Goal: Information Seeking & Learning: Learn about a topic

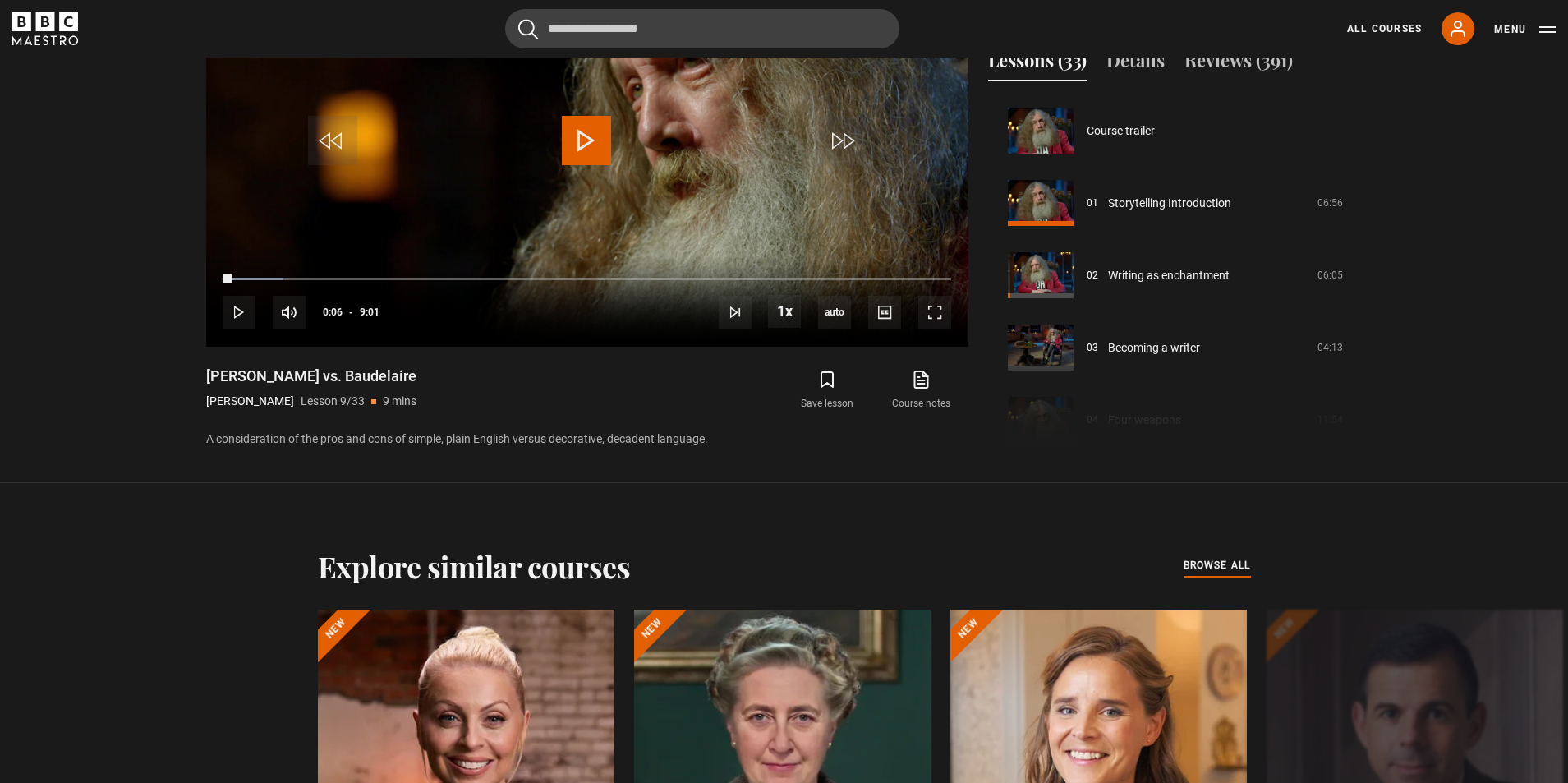
scroll to position [542, 0]
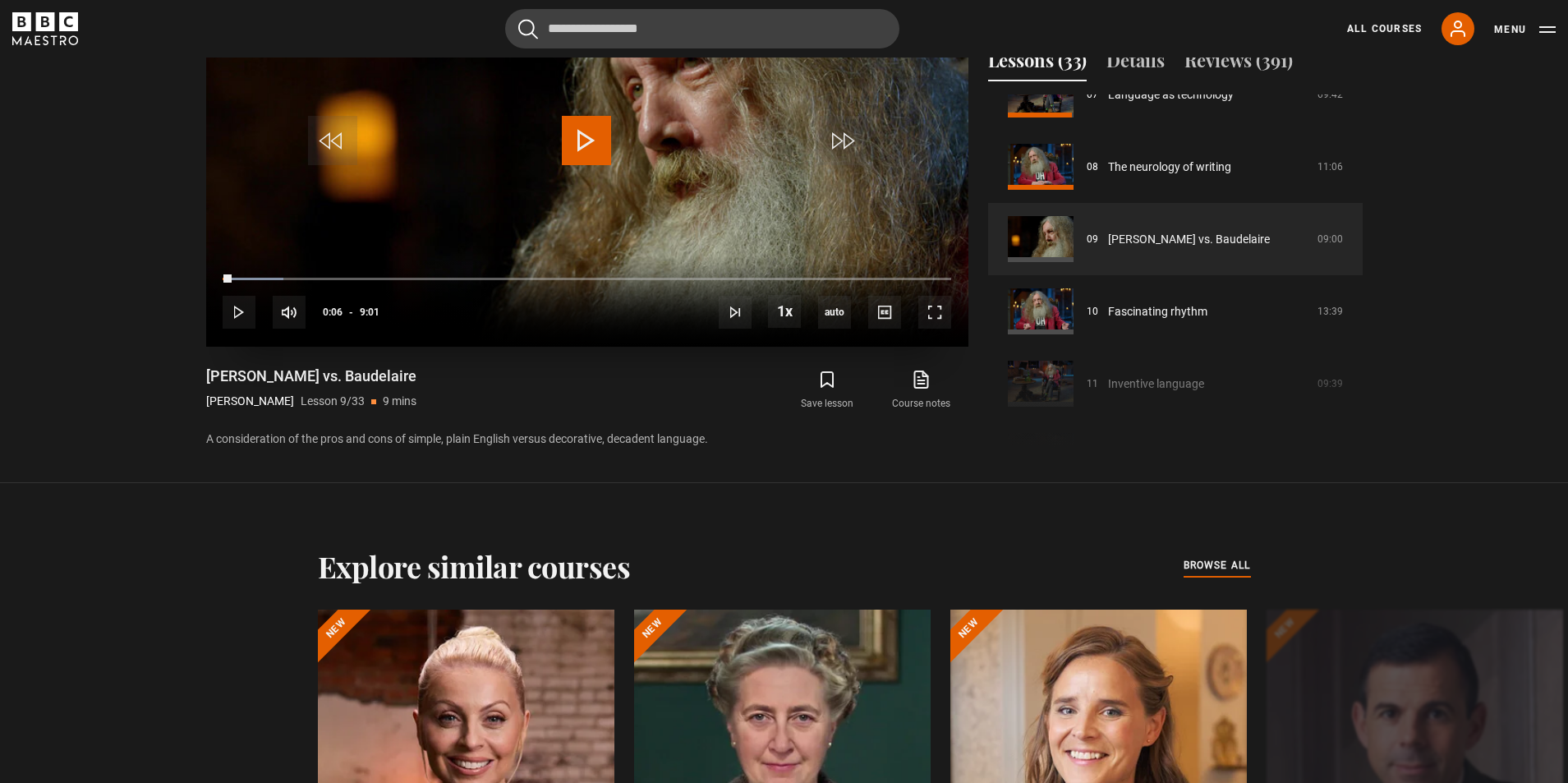
click at [295, 233] on video "Video Player" at bounding box center [587, 132] width 762 height 429
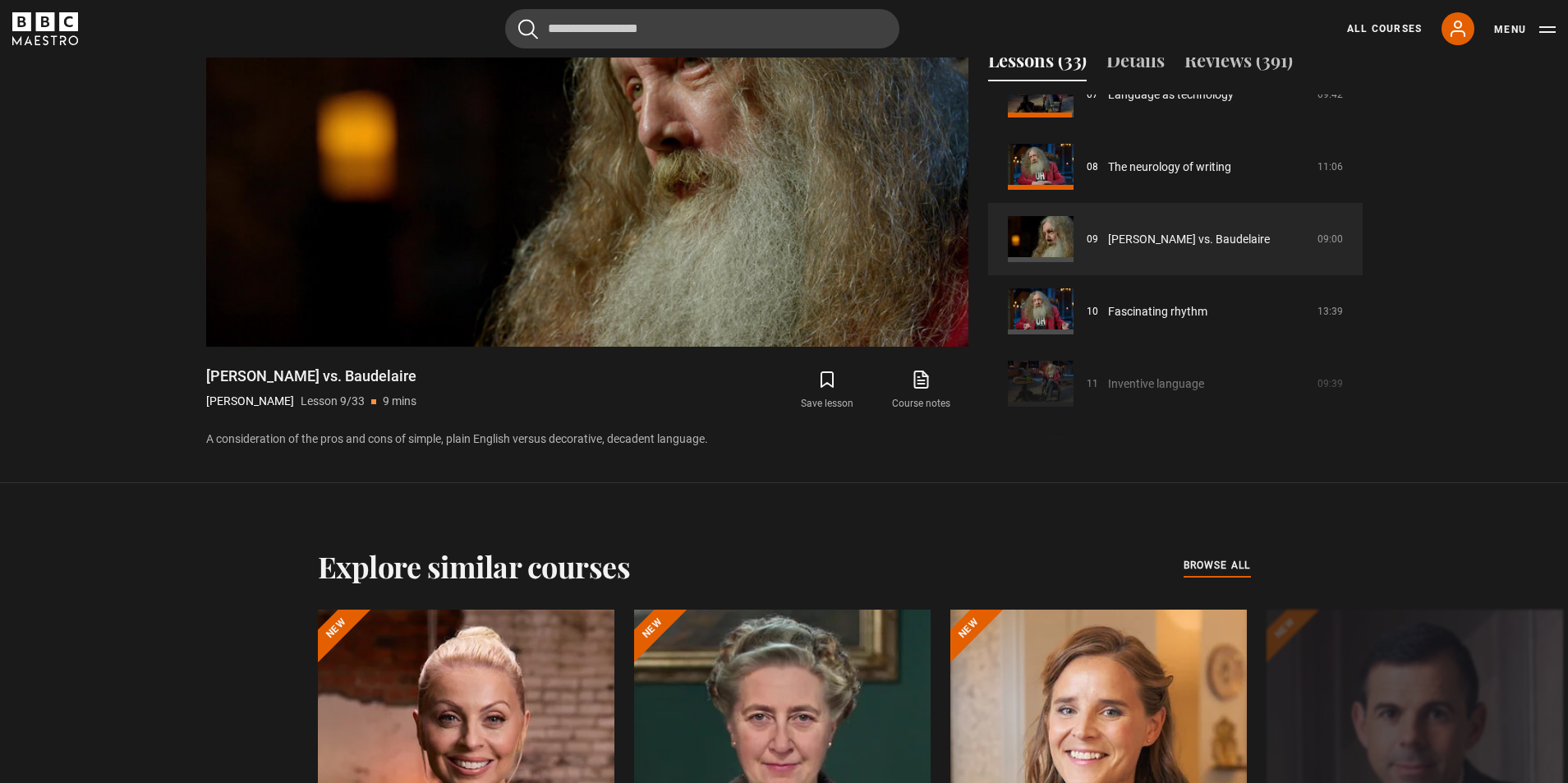
click at [1426, 496] on div "Explore similar courses all browse all courses Evy Poumpouras The Art of Influe…" at bounding box center [784, 788] width 1568 height 613
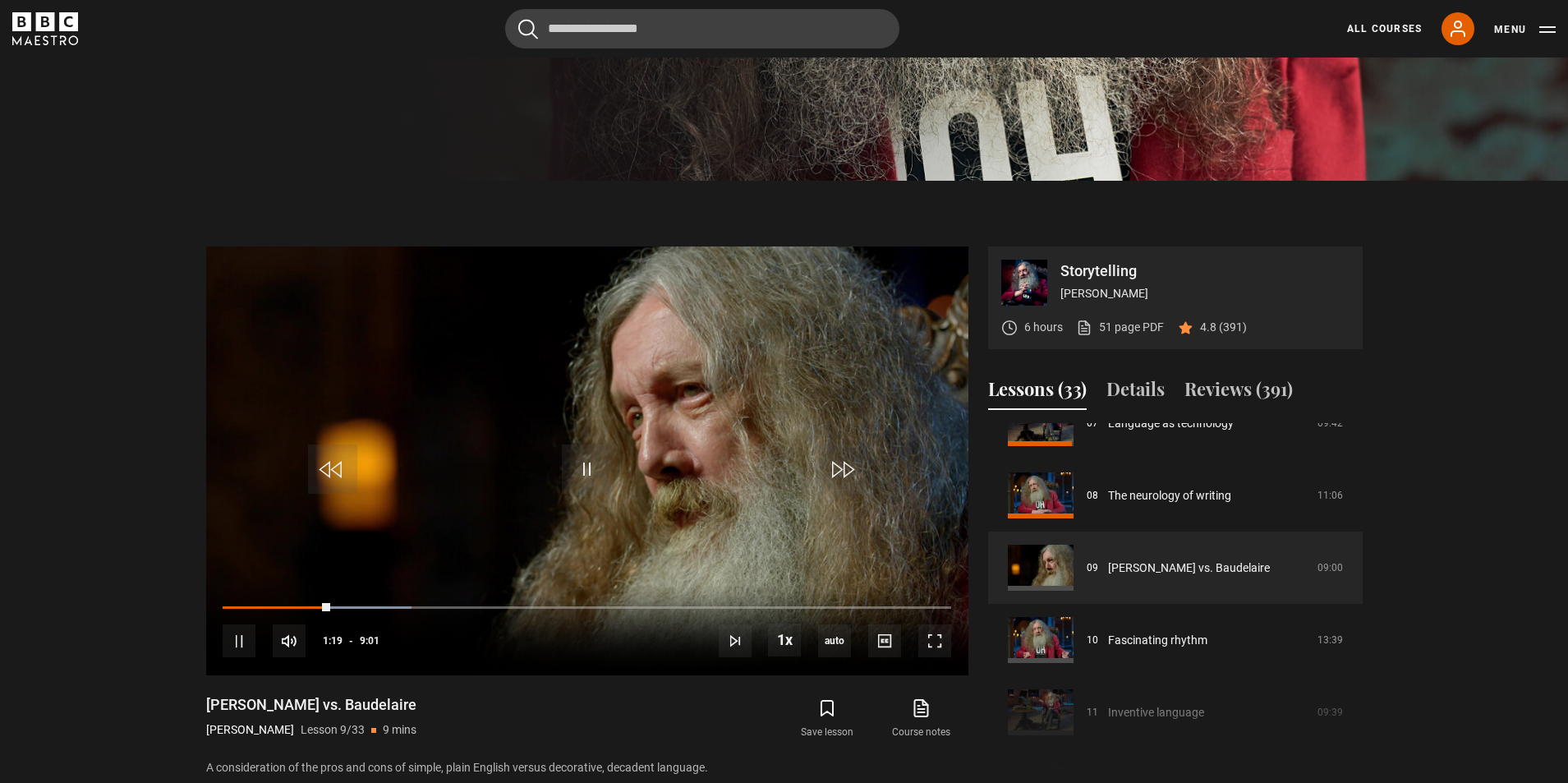
scroll to position [692, 0]
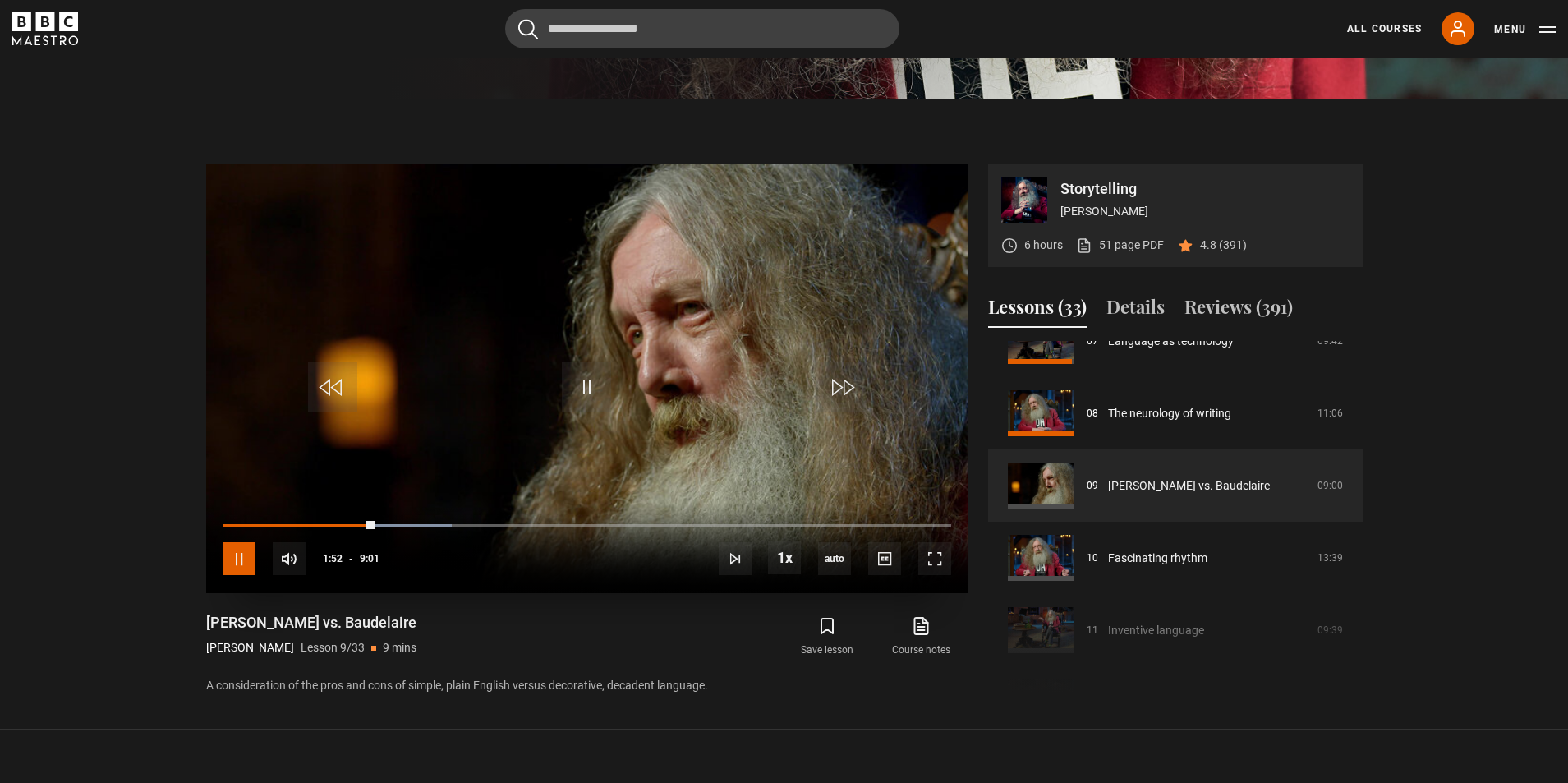
click at [238, 565] on span "Video Player" at bounding box center [239, 559] width 33 height 33
click at [245, 556] on span "Video Player" at bounding box center [239, 559] width 33 height 33
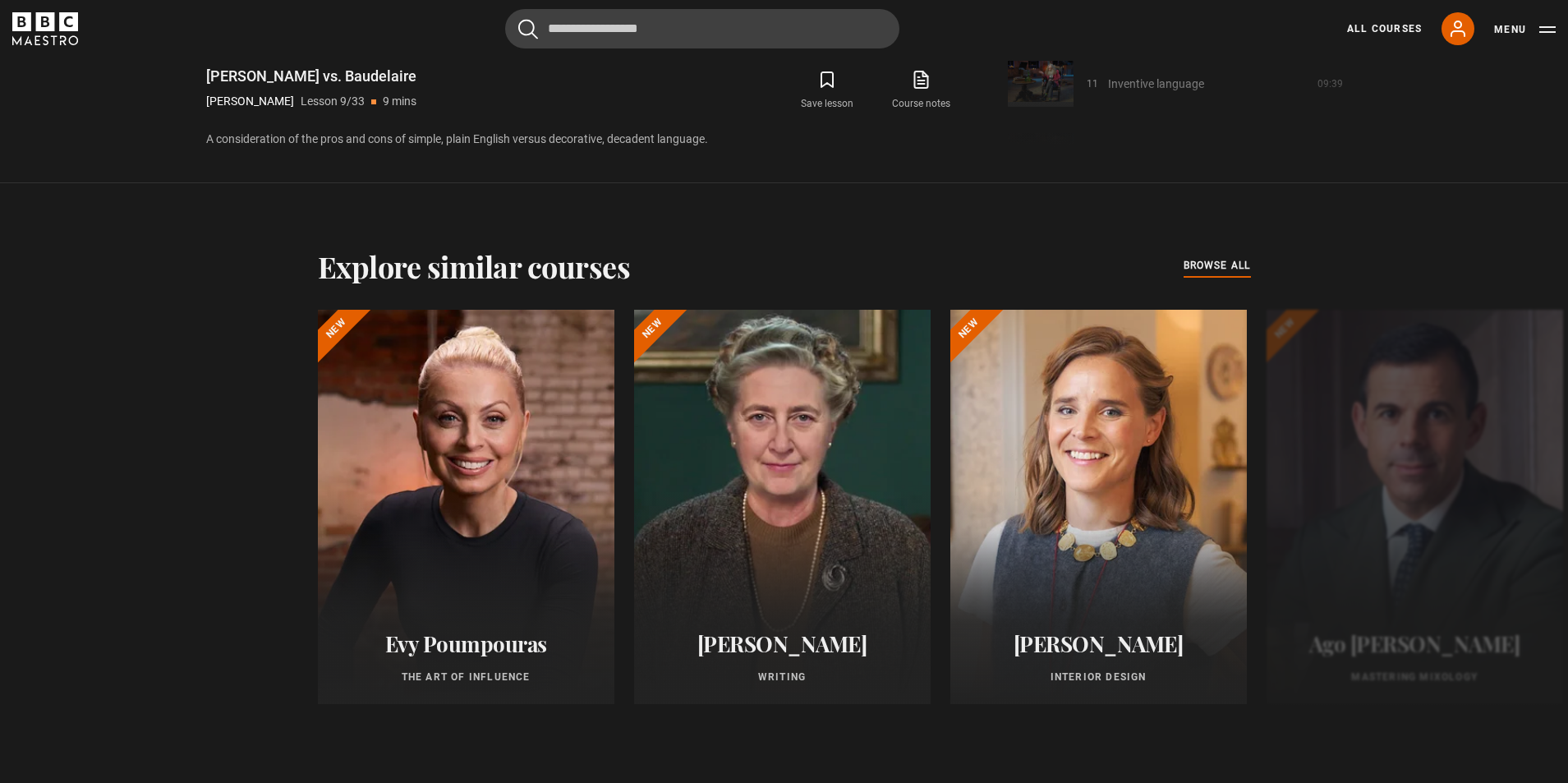
scroll to position [1267, 0]
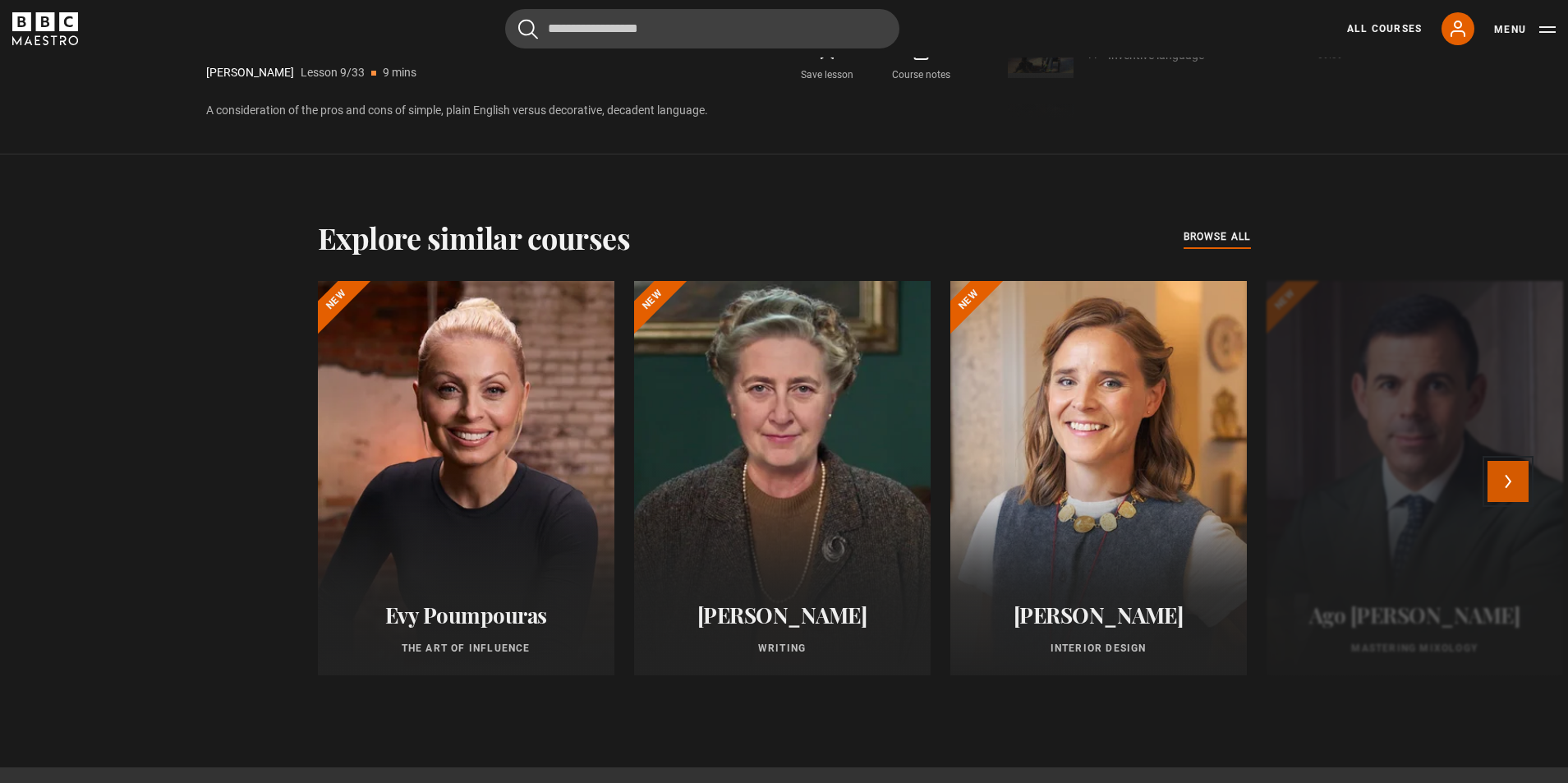
click at [1519, 482] on button "Next" at bounding box center [1508, 481] width 41 height 41
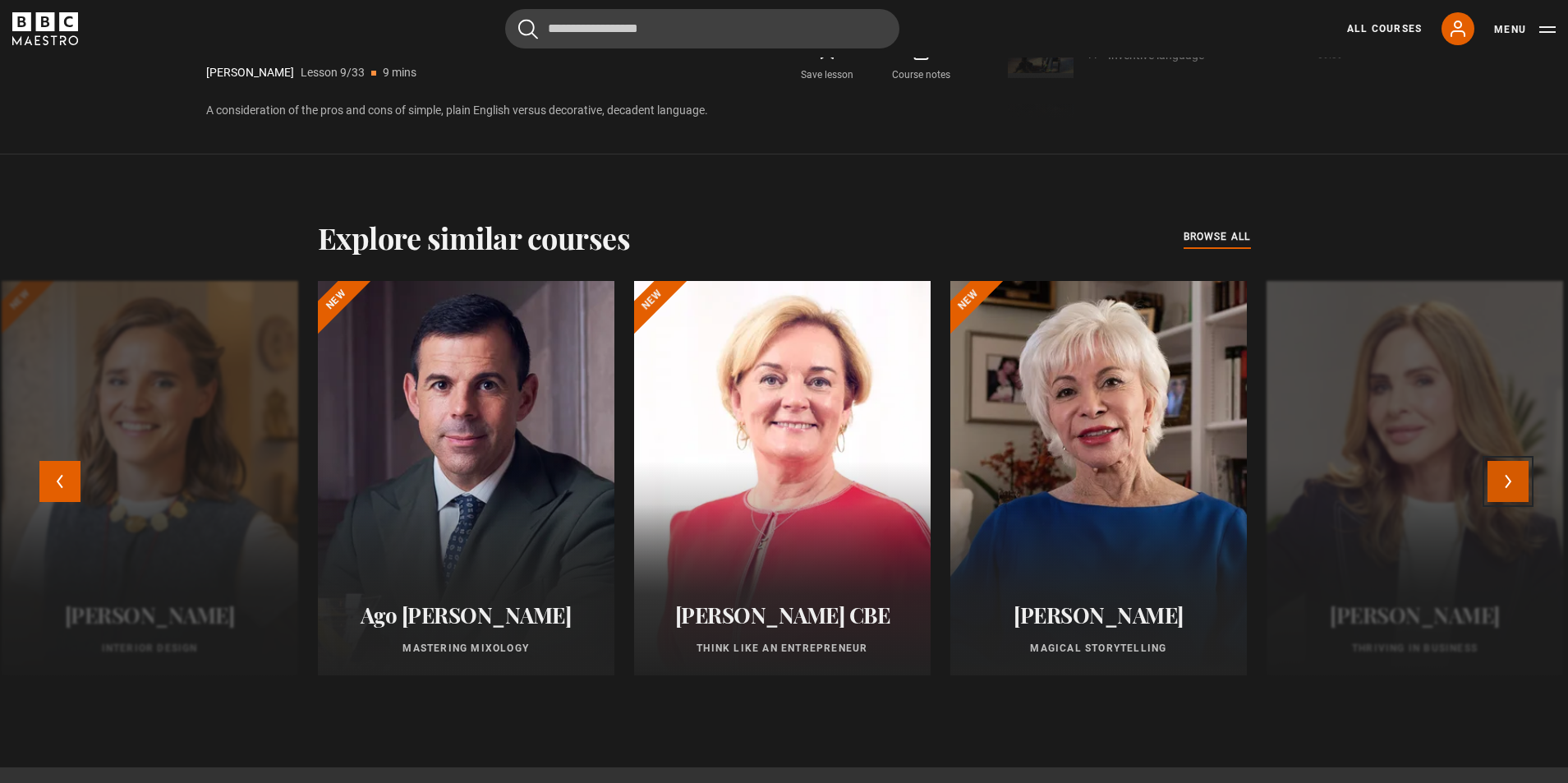
click at [1519, 483] on button "Next" at bounding box center [1508, 481] width 41 height 41
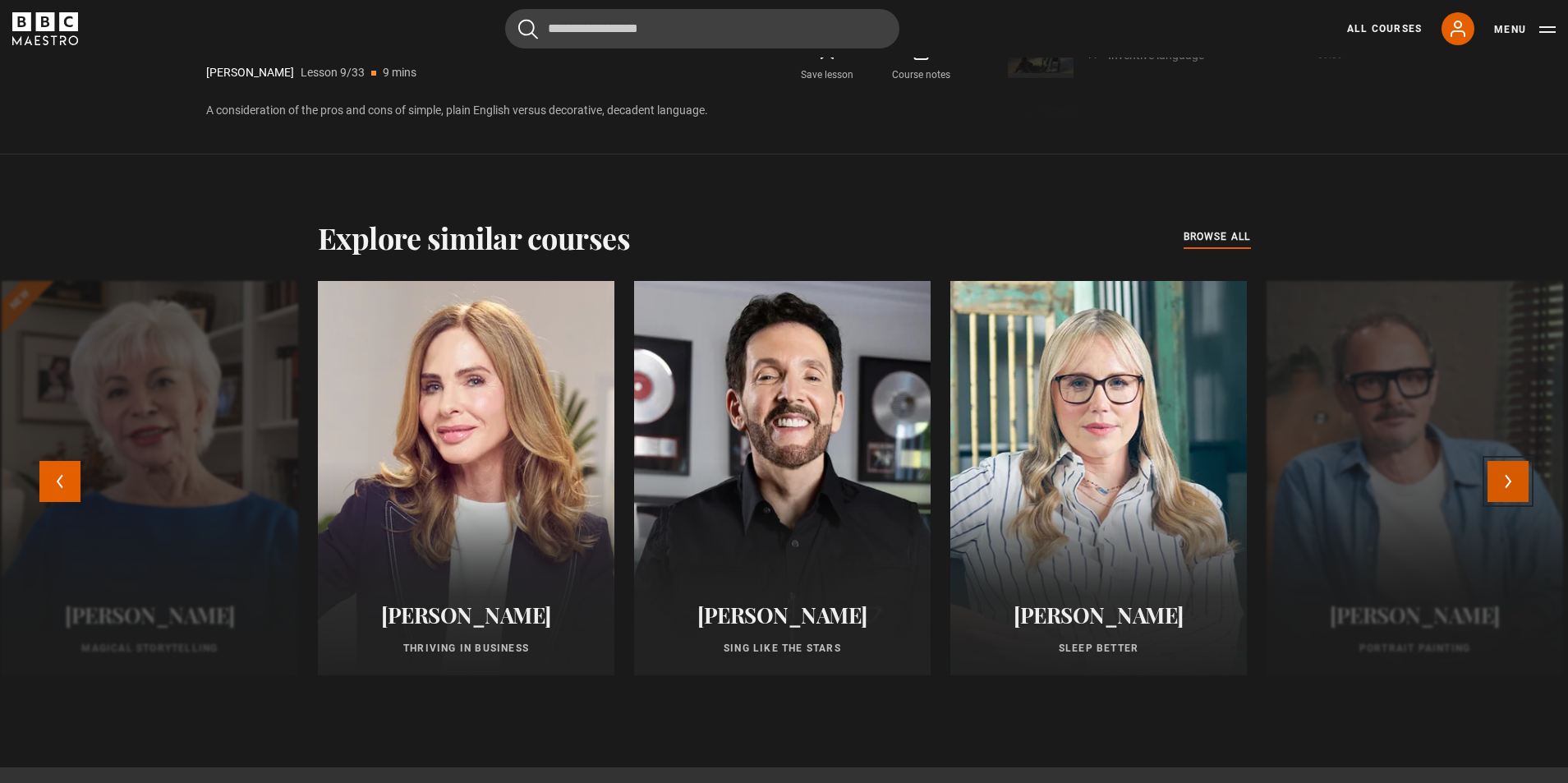
click at [1516, 483] on button "Next" at bounding box center [1508, 481] width 41 height 41
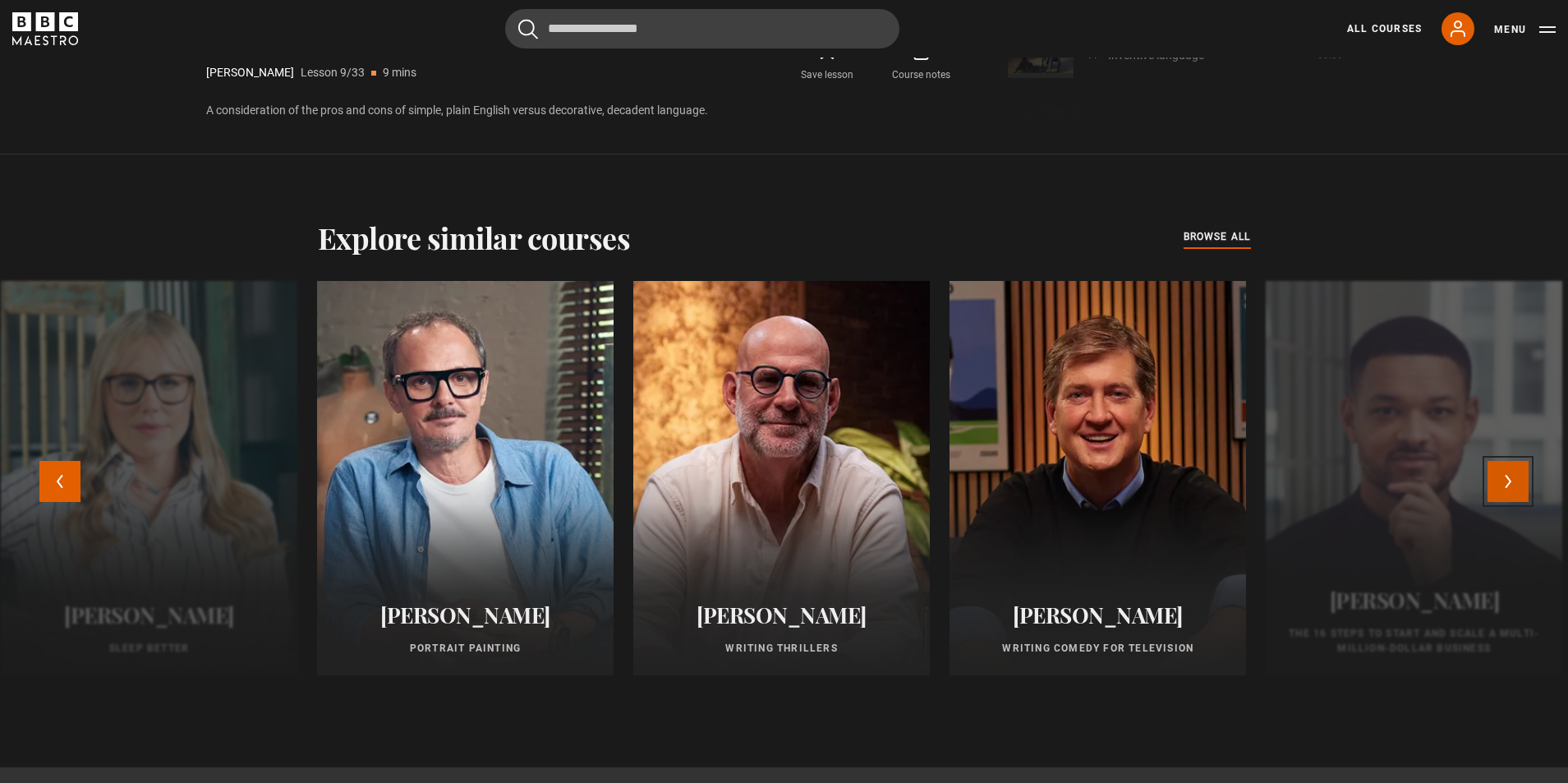
click at [1519, 482] on button "Next" at bounding box center [1508, 481] width 41 height 41
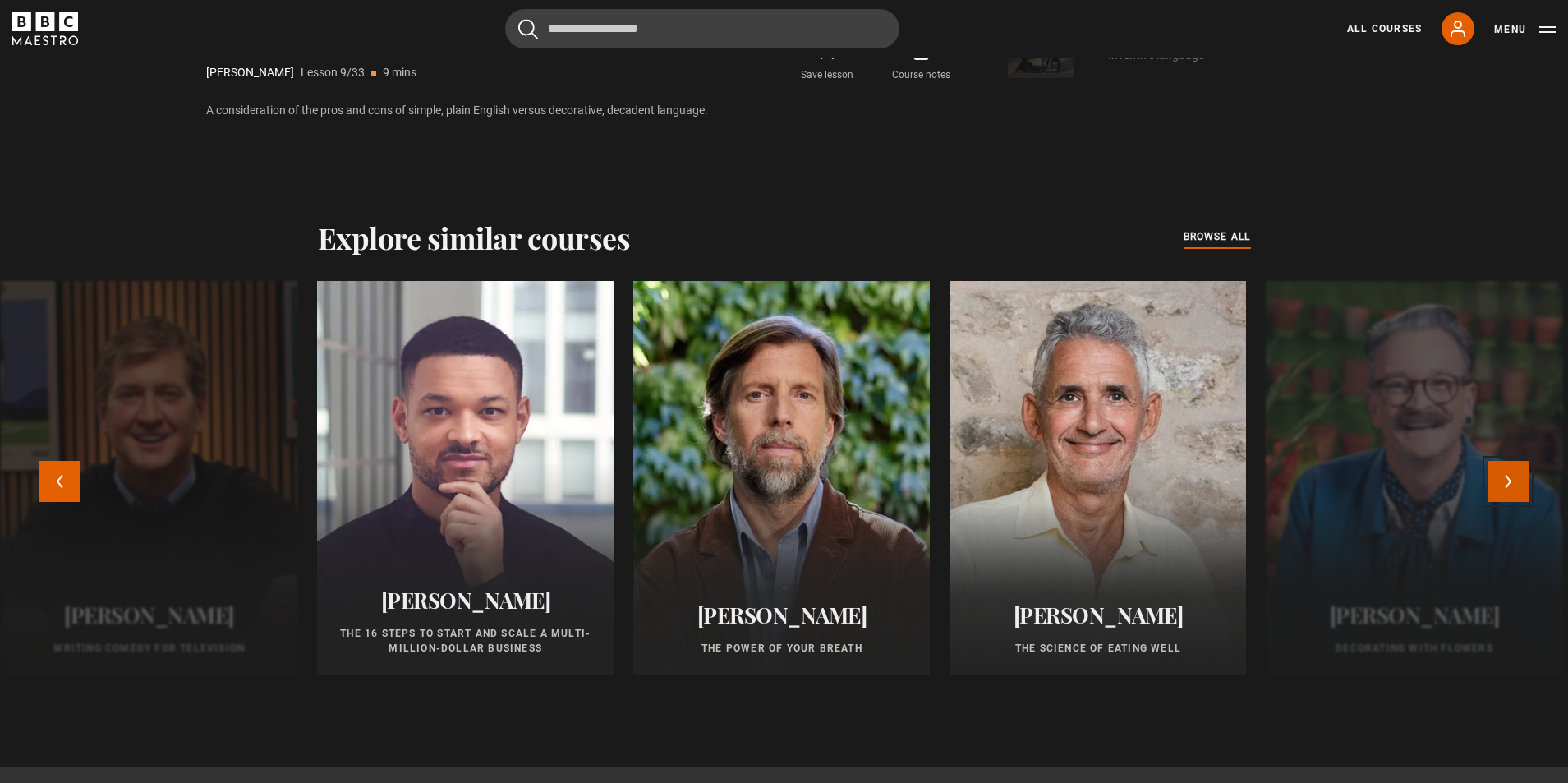
click at [1516, 482] on button "Next" at bounding box center [1508, 481] width 41 height 41
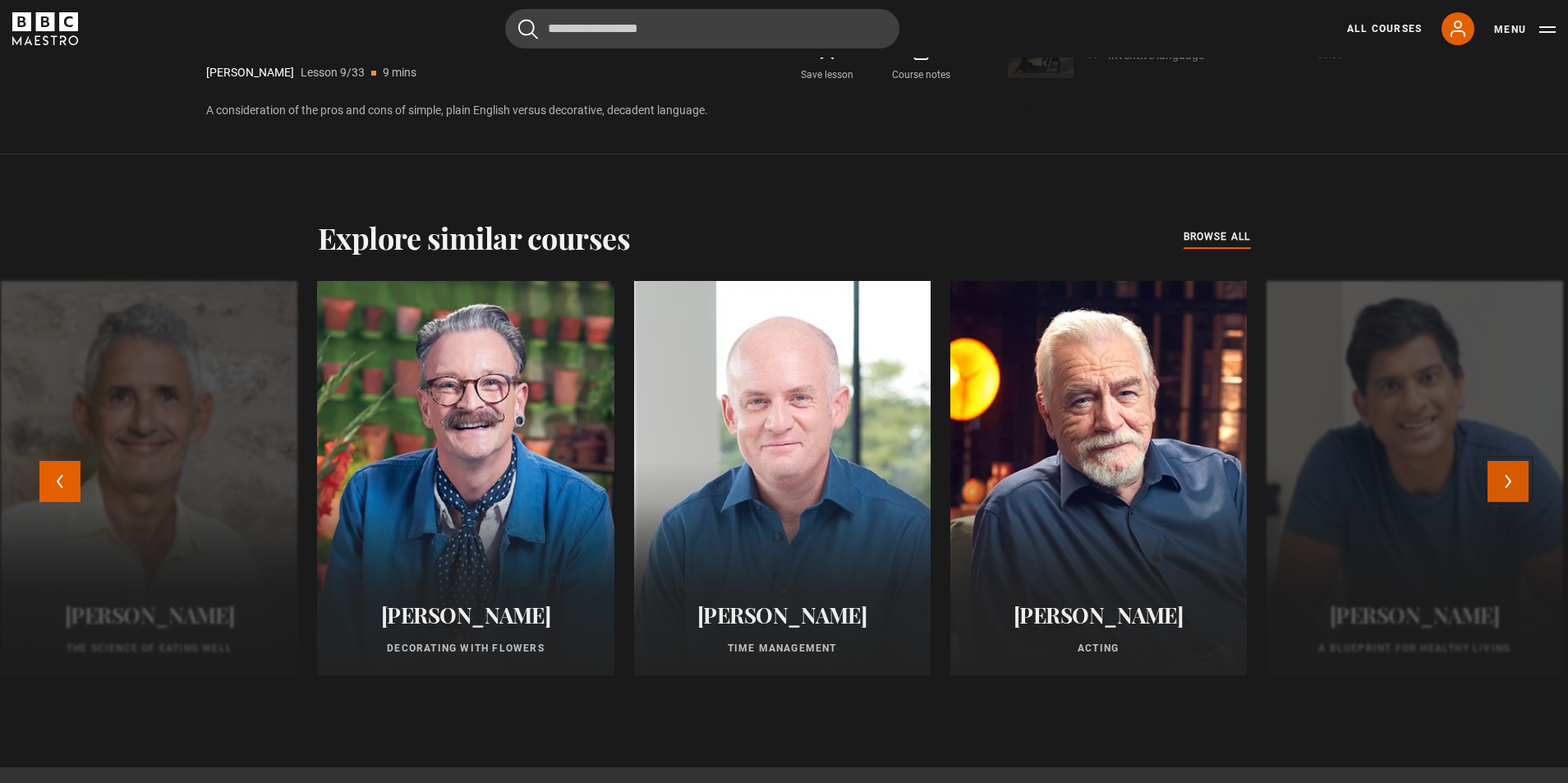
click at [1516, 482] on button "Next" at bounding box center [1508, 481] width 41 height 41
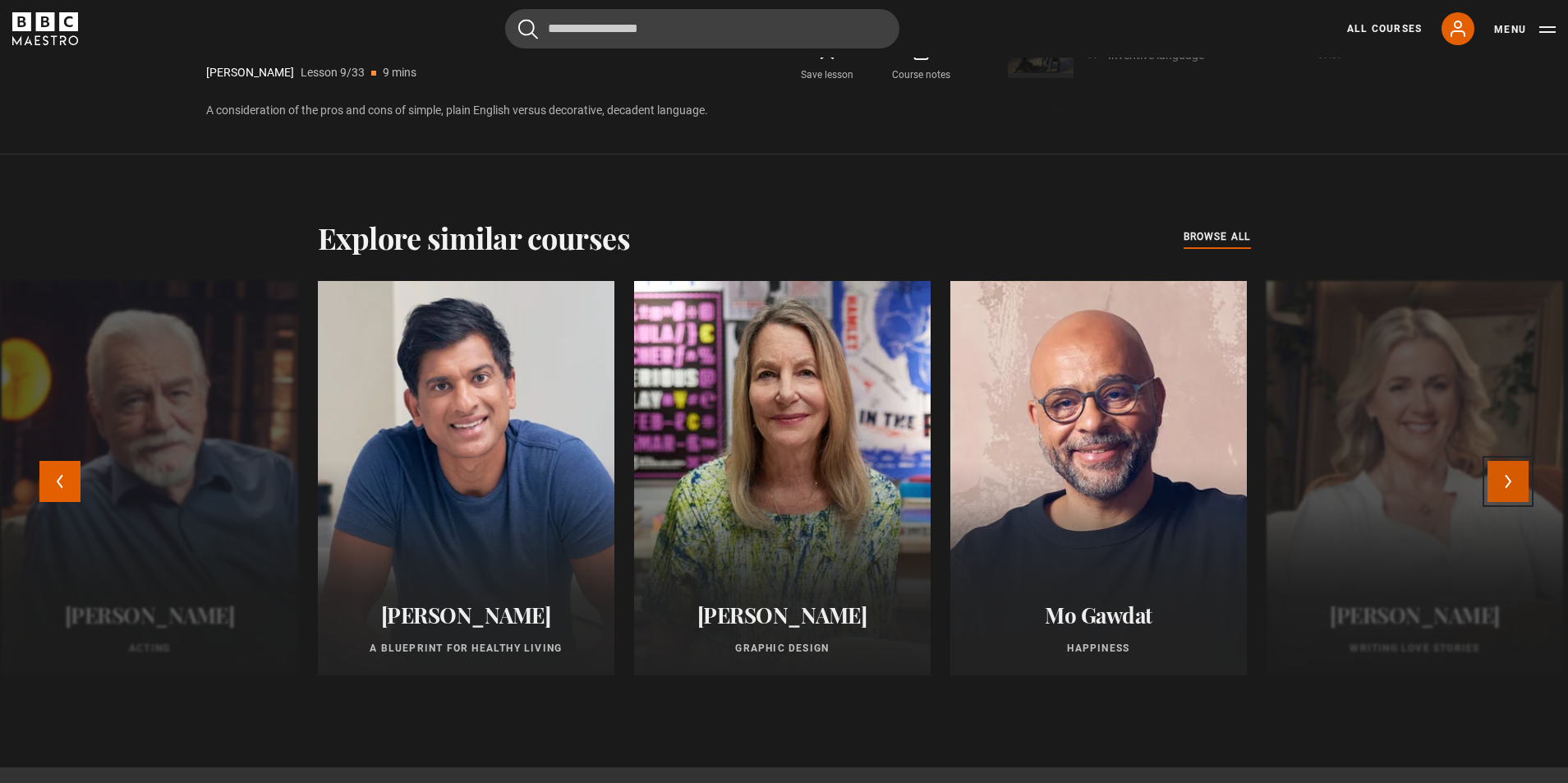
click at [1516, 482] on button "Next" at bounding box center [1508, 481] width 41 height 41
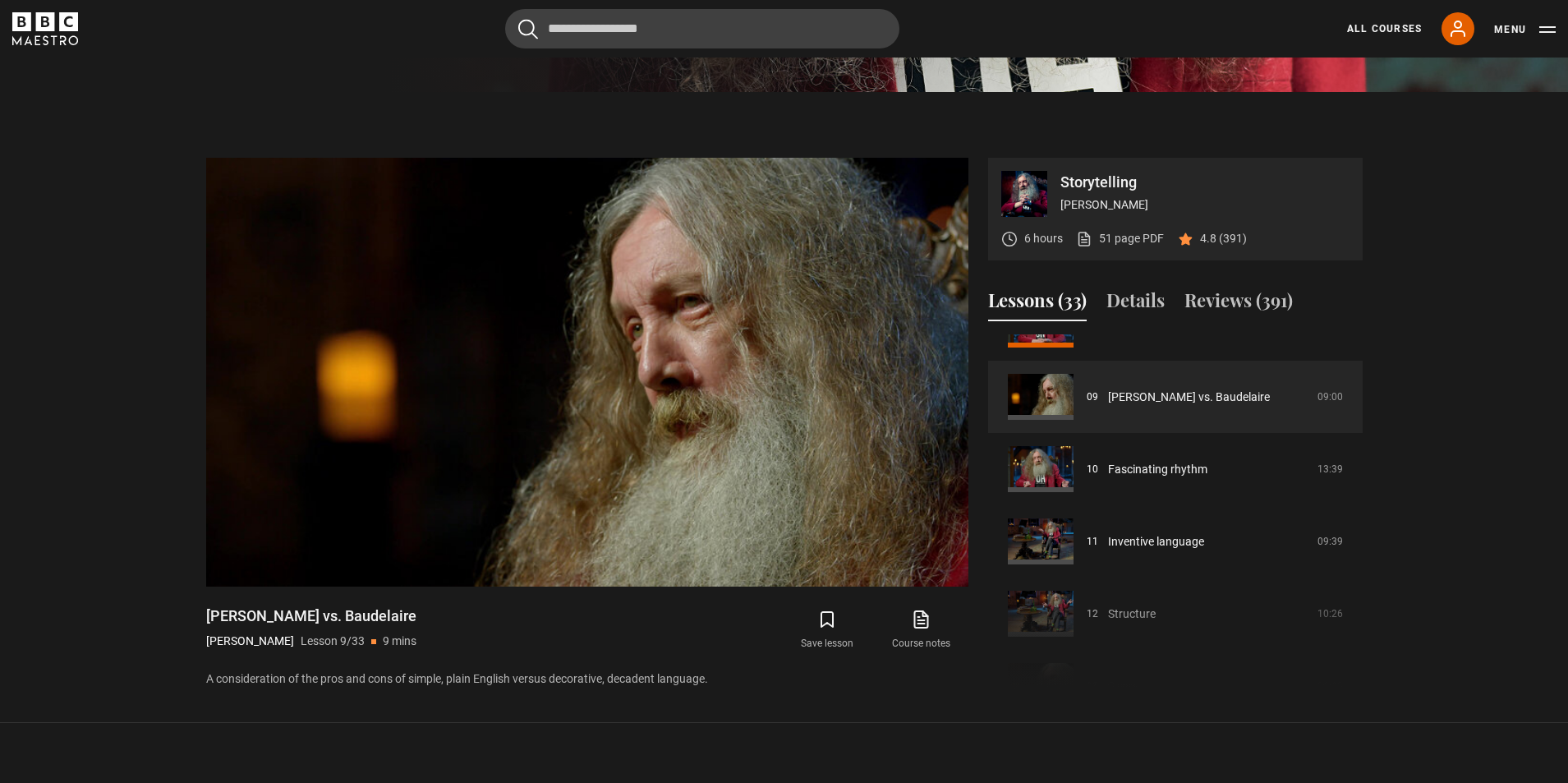
scroll to position [692, 0]
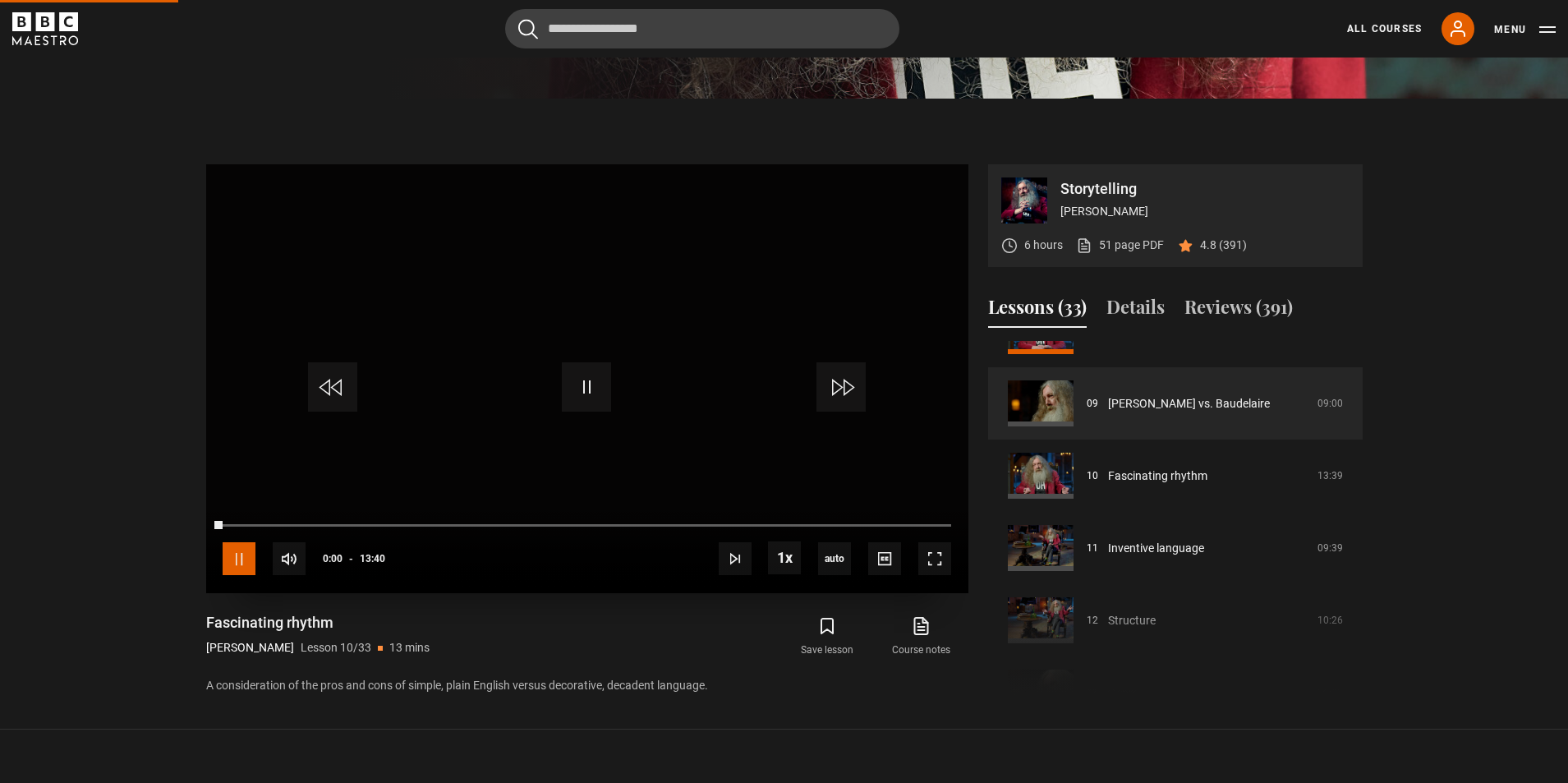
click at [243, 558] on span "Video Player" at bounding box center [239, 559] width 33 height 33
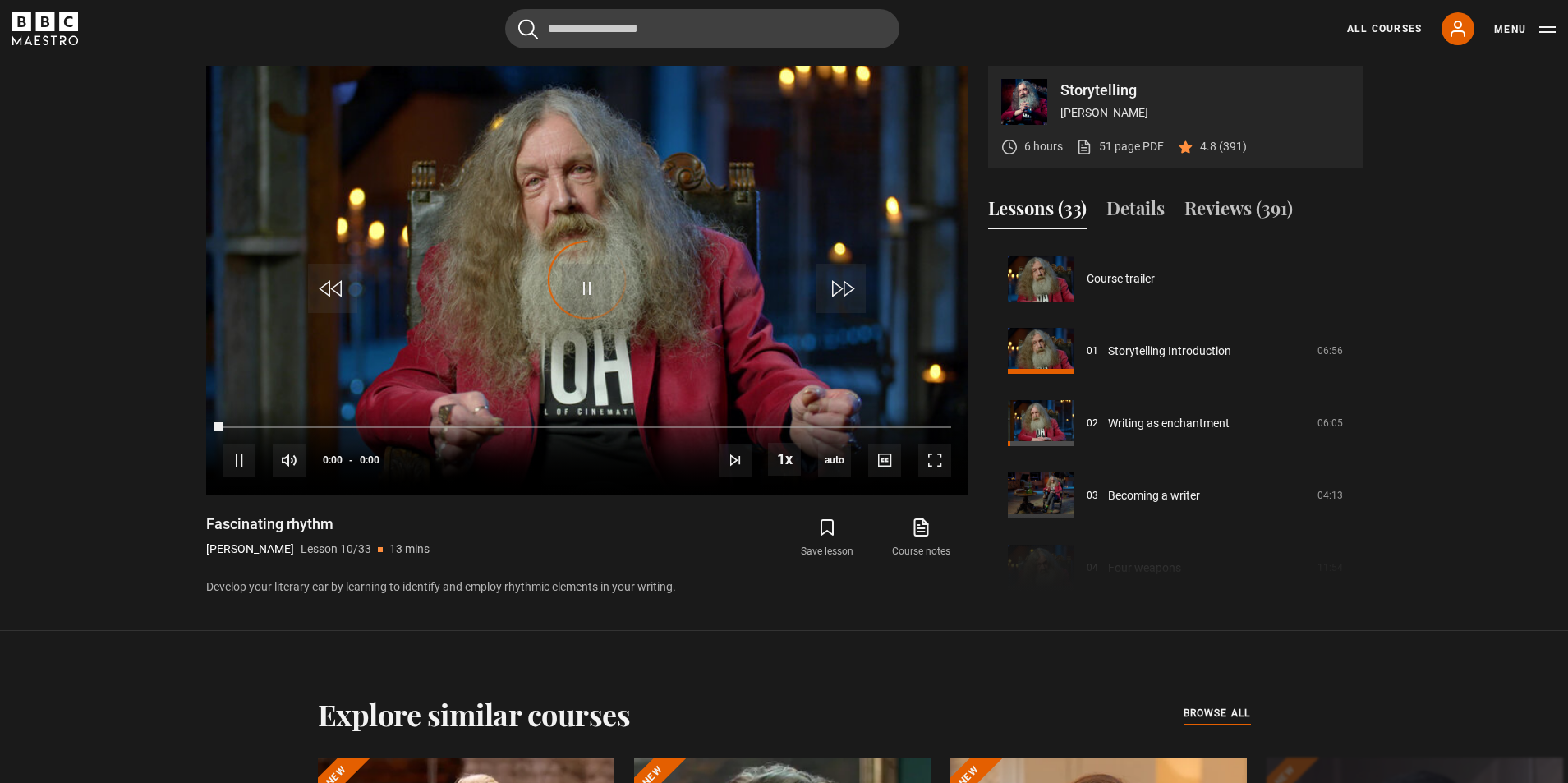
scroll to position [650, 0]
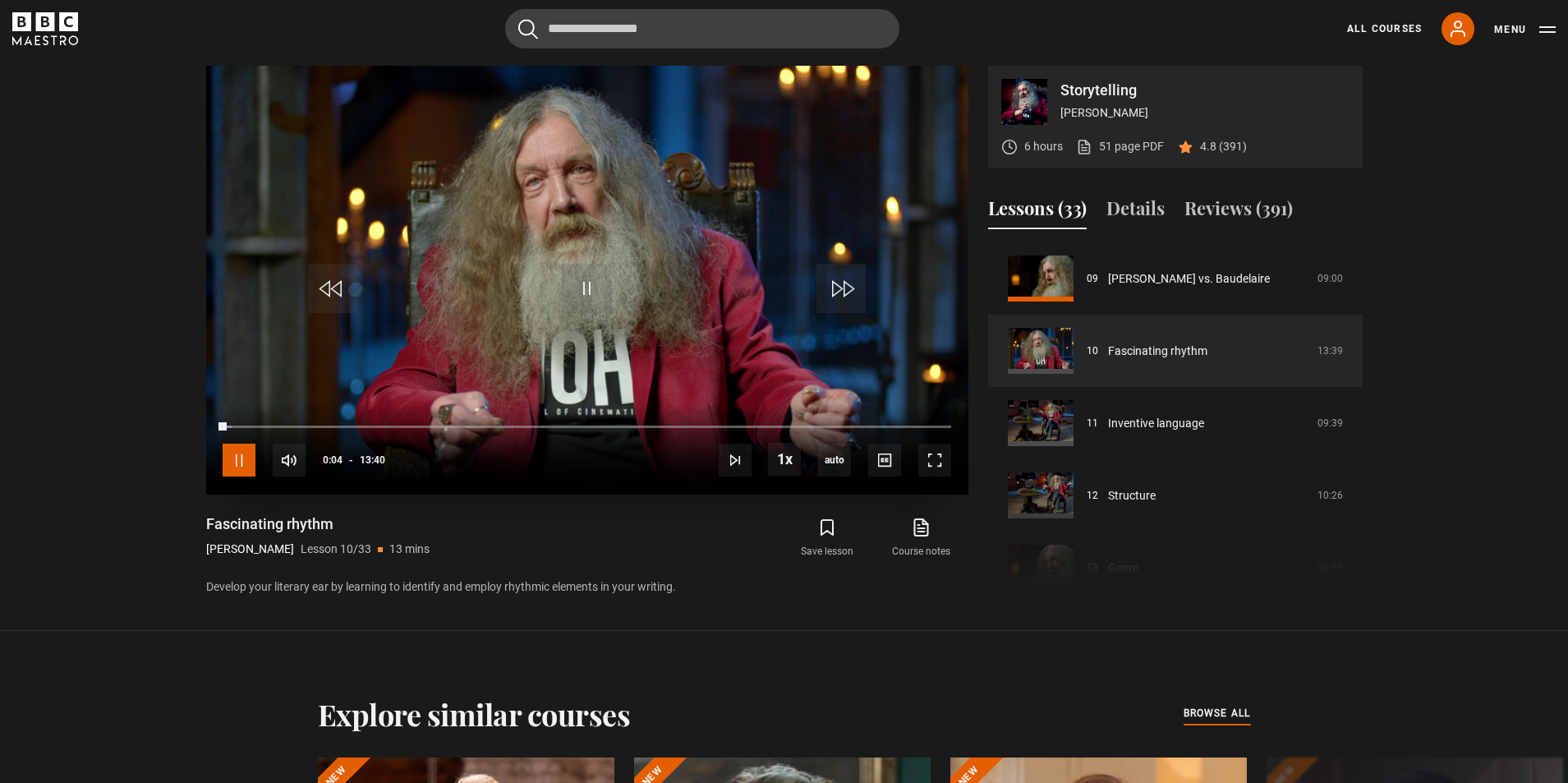
click at [234, 461] on span "Video Player" at bounding box center [239, 460] width 33 height 33
click at [239, 457] on span "Video Player" at bounding box center [239, 460] width 33 height 33
click at [932, 456] on span "Video Player" at bounding box center [935, 460] width 33 height 33
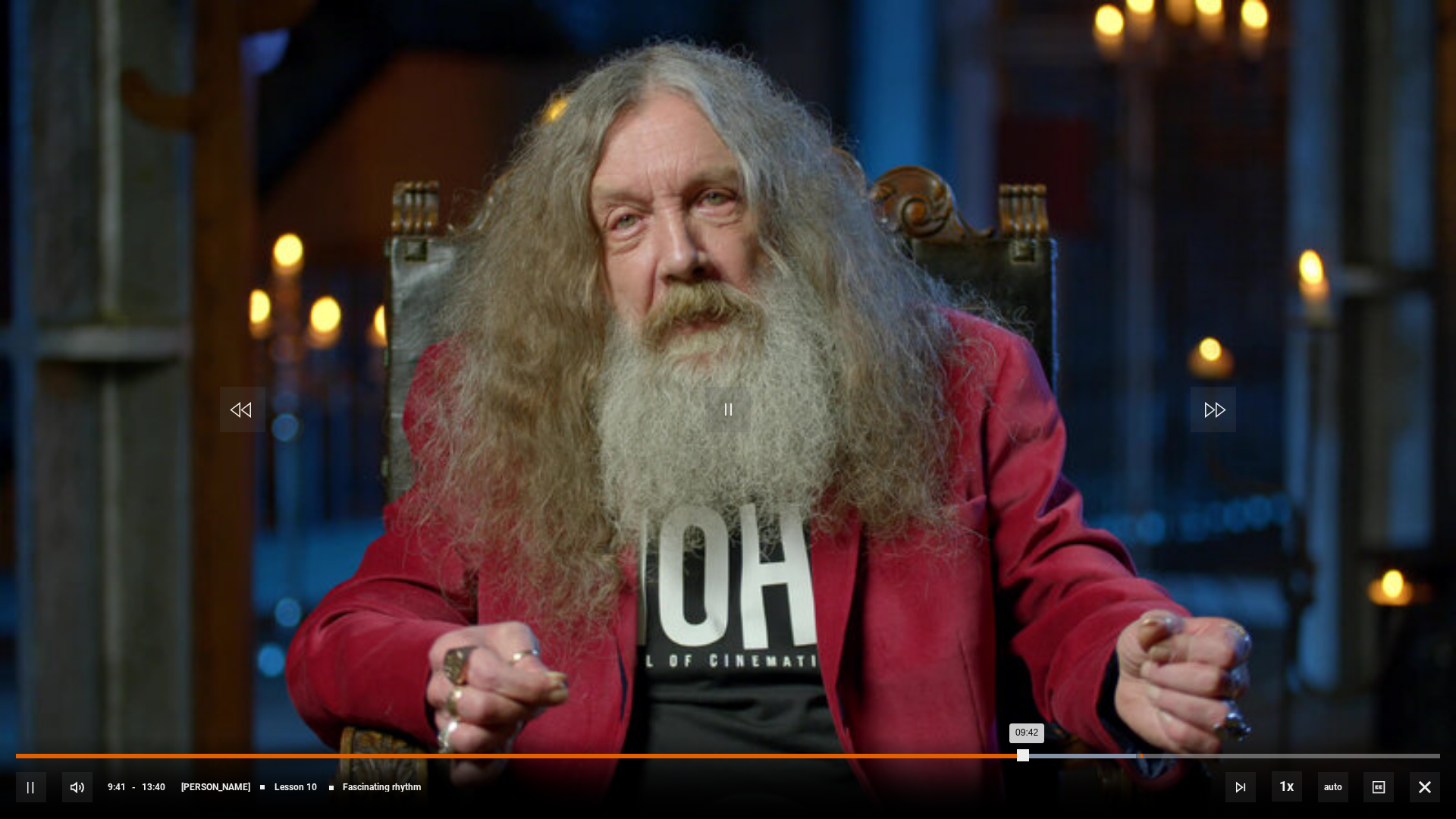
click at [1141, 722] on div "Loaded : 78.66% 10:47 09:42" at bounding box center [728, 756] width 1425 height 4
click at [1141, 722] on div "10:47" at bounding box center [578, 756] width 1125 height 4
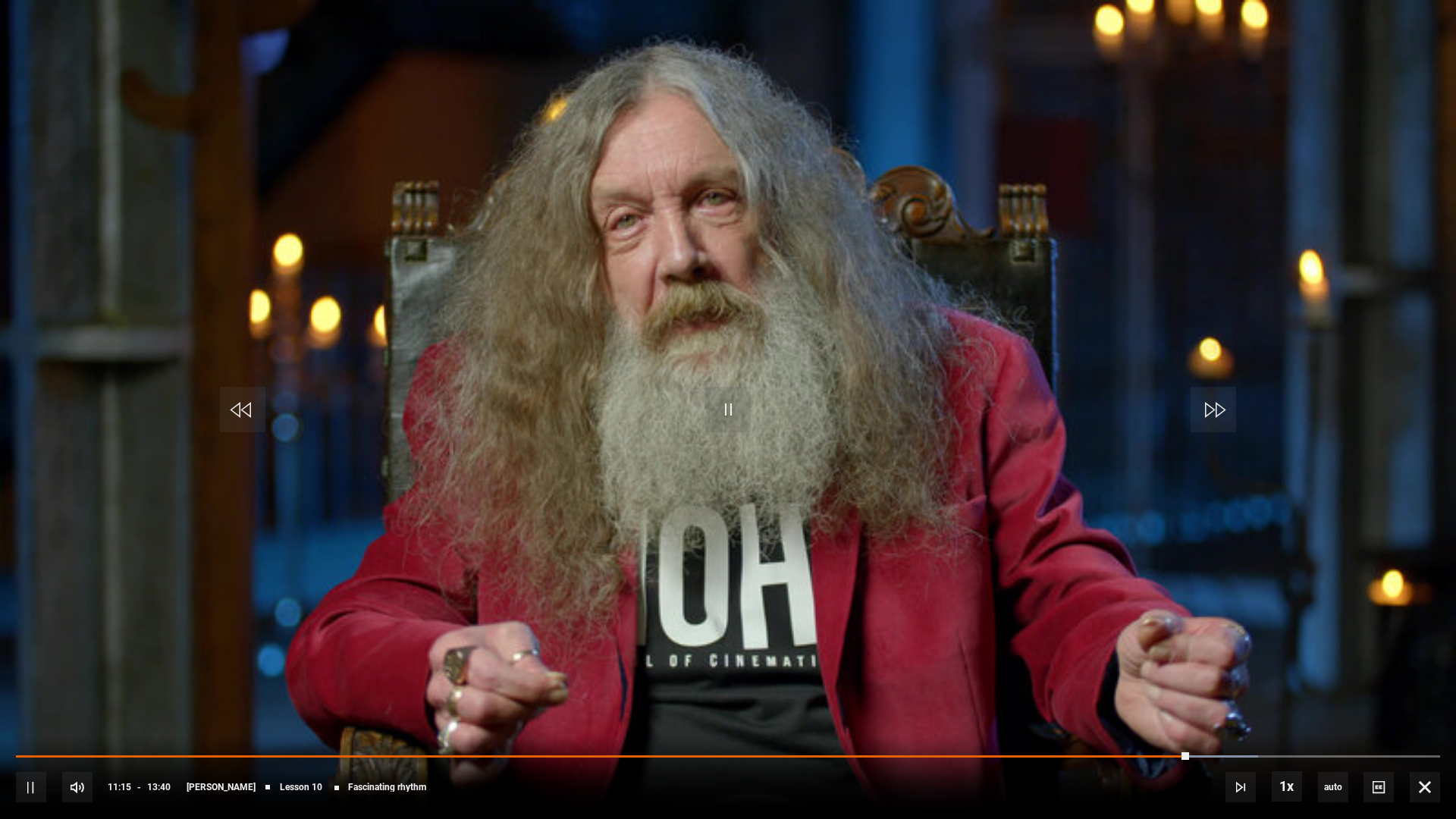
click at [1262, 722] on div "10s Skip Back 10 seconds Pause 10s Skip Forward 10 seconds Loaded : 87.20% 12:0…" at bounding box center [728, 777] width 1456 height 85
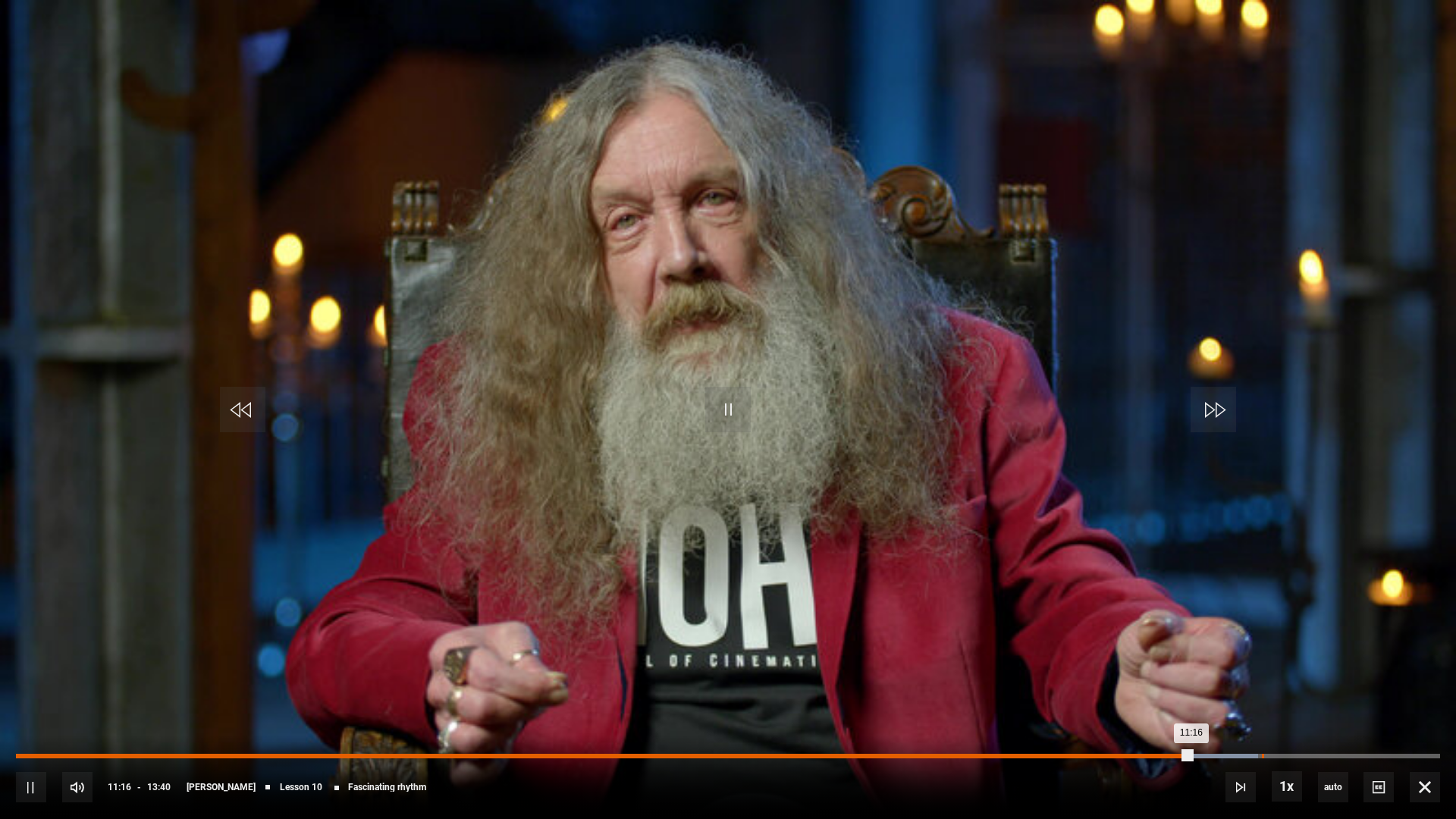
click at [1262, 722] on div "11:57" at bounding box center [1263, 756] width 3 height 4
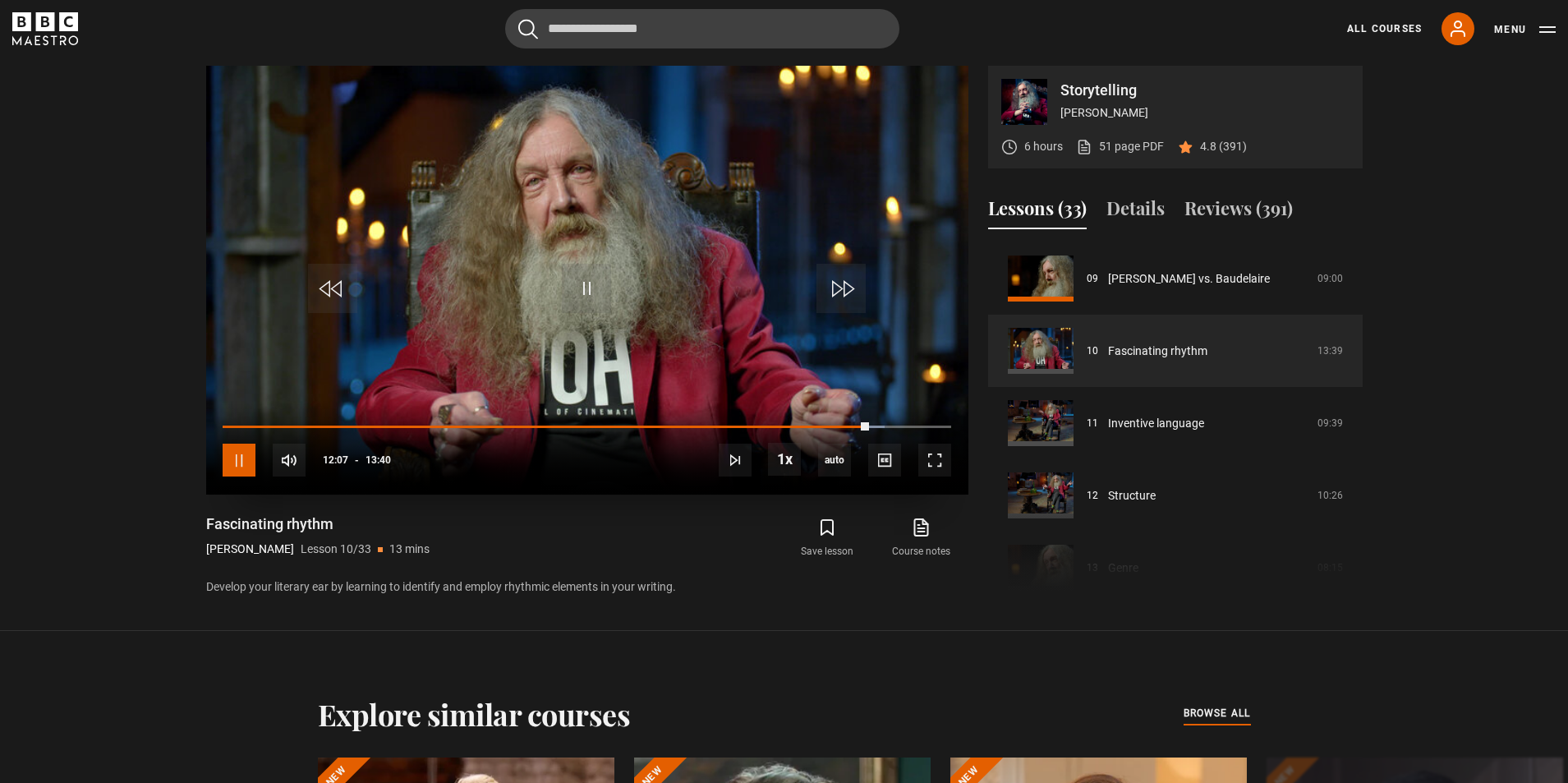
click at [244, 461] on span "Video Player" at bounding box center [239, 460] width 33 height 33
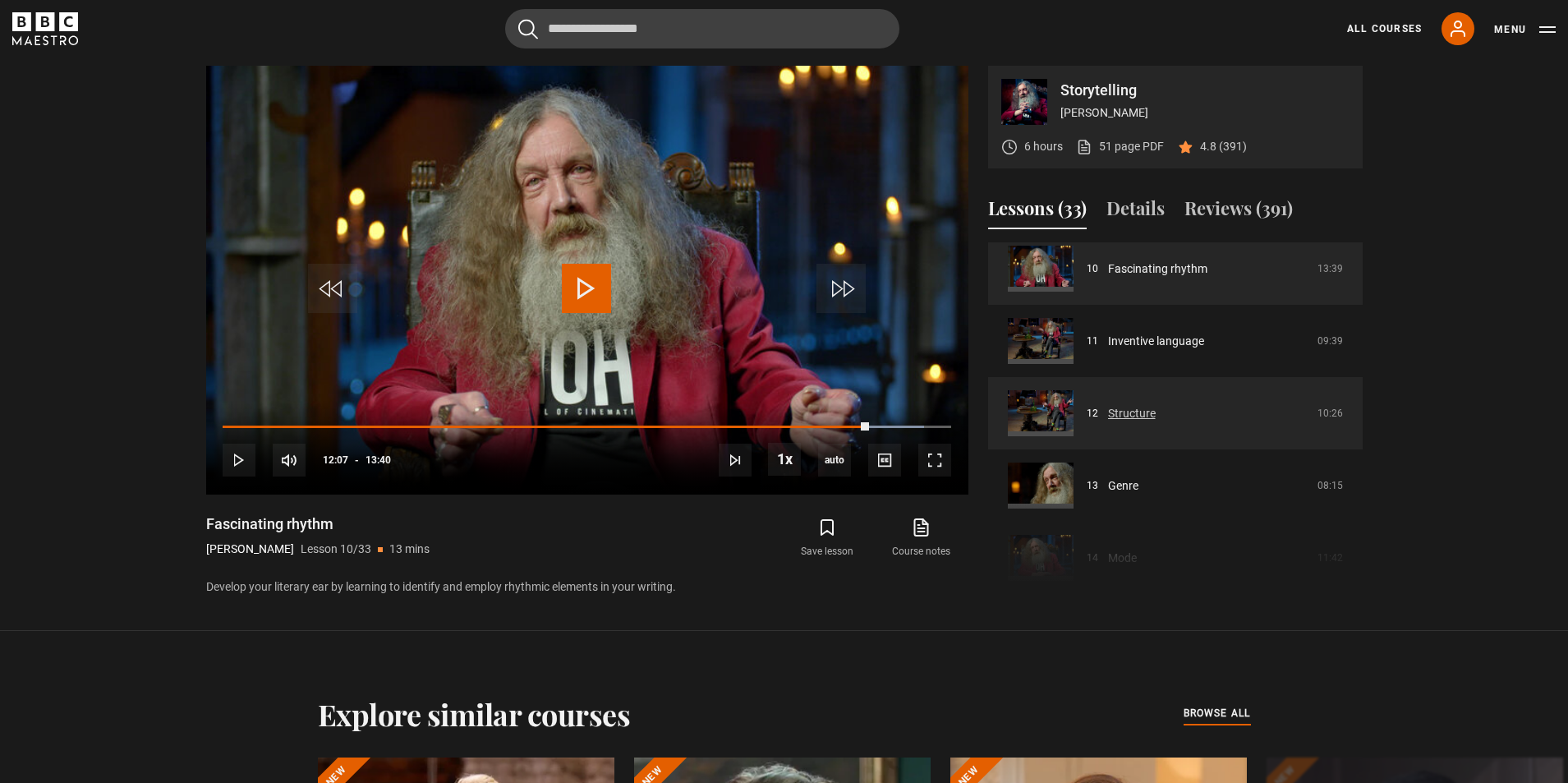
click at [1138, 408] on link "Structure" at bounding box center [1132, 413] width 48 height 17
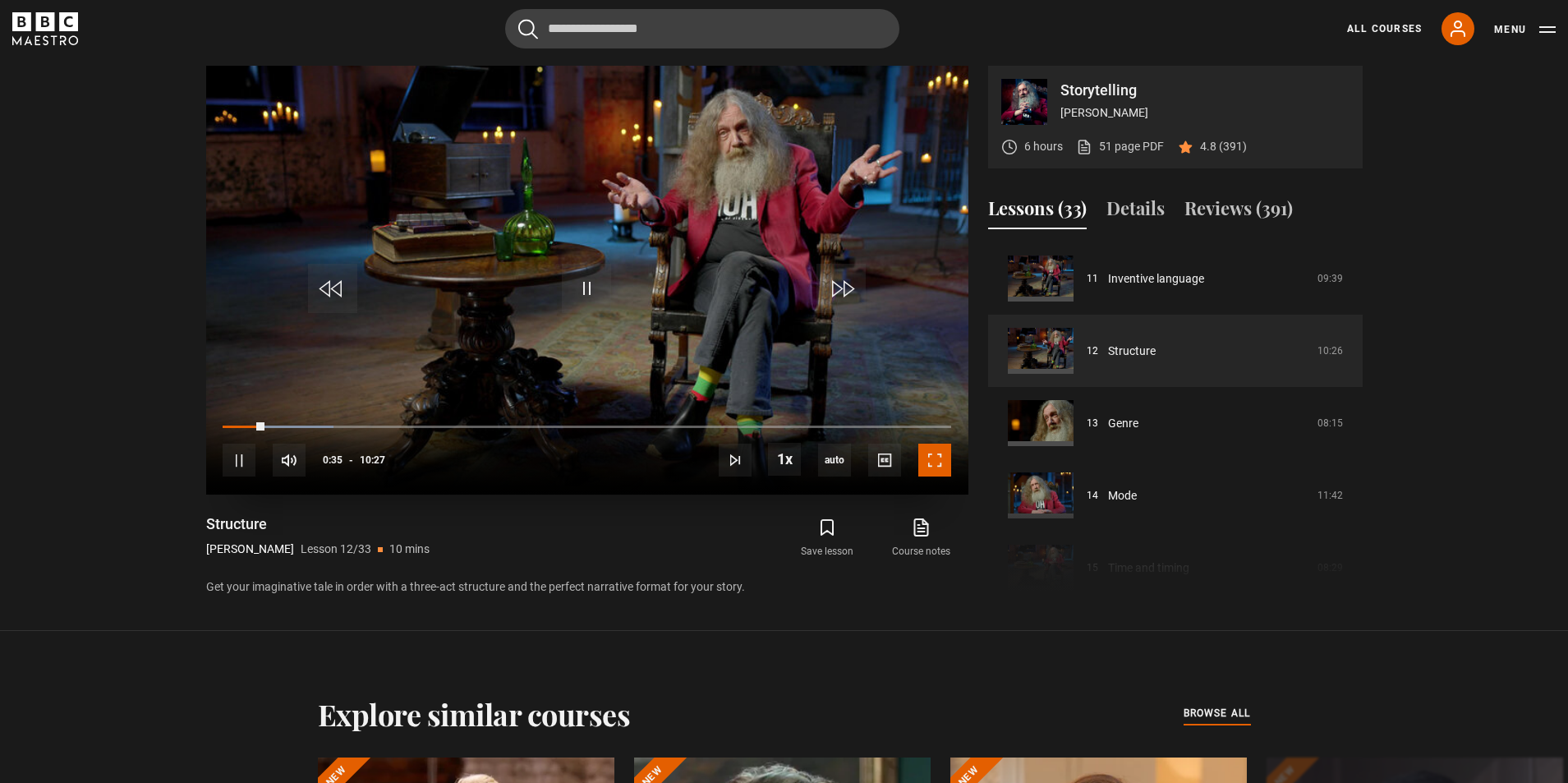
click at [931, 467] on span "Video Player" at bounding box center [935, 460] width 33 height 33
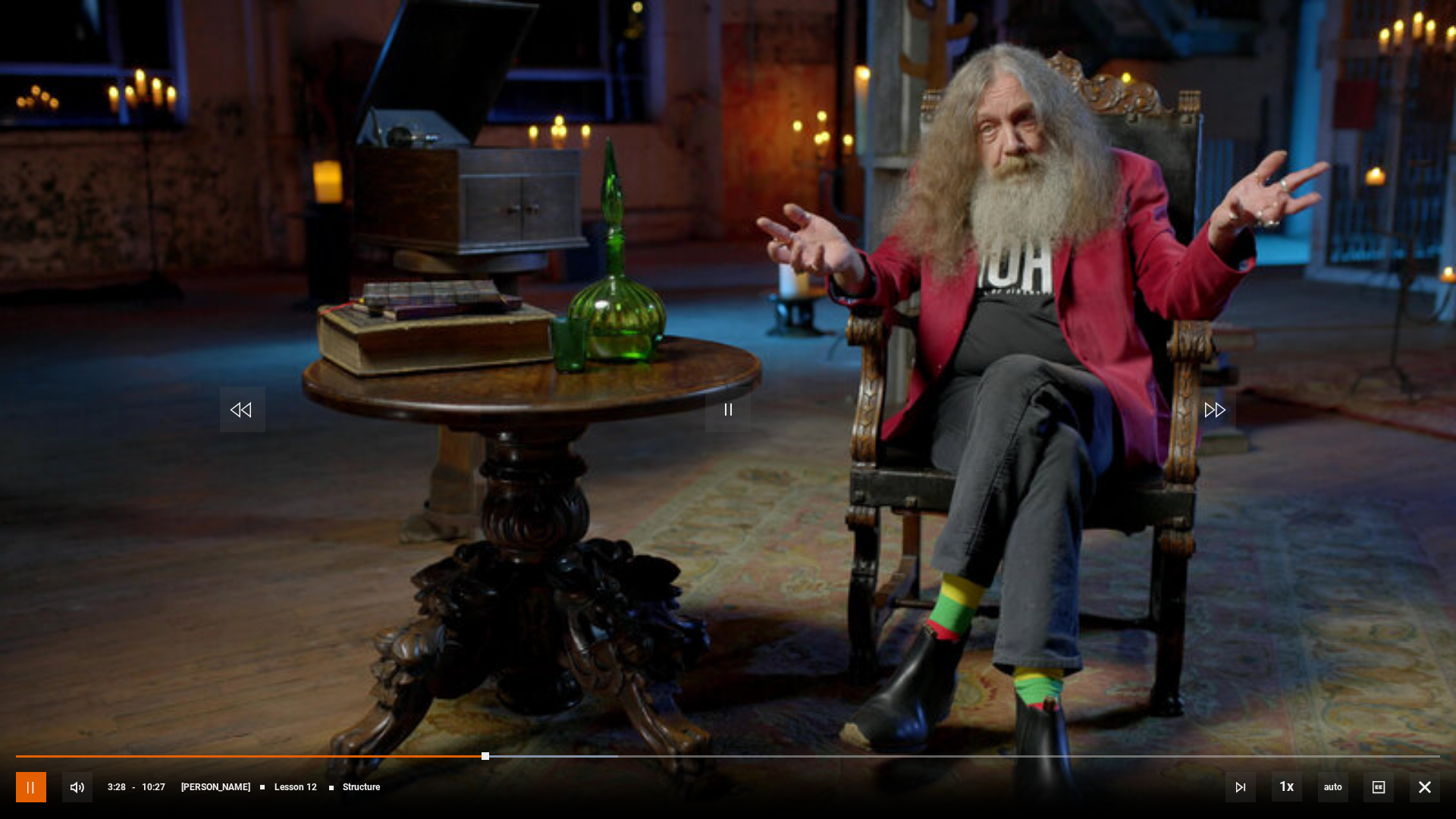
click at [35, 722] on span "Video Player" at bounding box center [31, 787] width 30 height 30
click at [720, 413] on span "Video Player" at bounding box center [728, 409] width 46 height 46
click at [31, 722] on span "Video Player" at bounding box center [31, 787] width 30 height 30
click at [21, 722] on span "Video Player" at bounding box center [31, 787] width 30 height 30
click at [32, 722] on span "Video Player" at bounding box center [31, 787] width 30 height 30
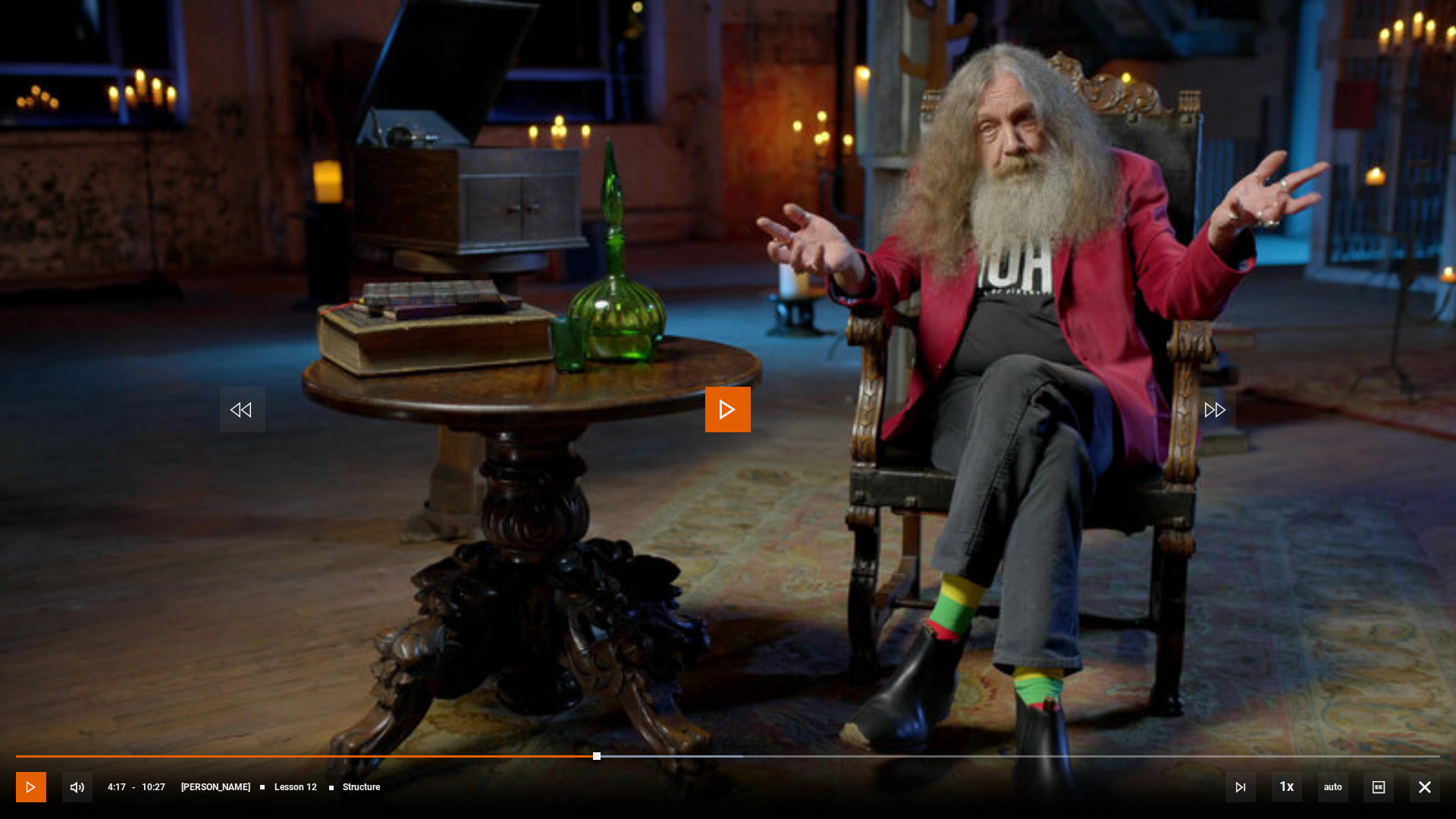
click at [32, 722] on span "Video Player" at bounding box center [31, 787] width 30 height 30
click at [669, 722] on div "10s Skip Back 10 seconds Pause 10s Skip Forward 10 seconds Loaded : 59.01% 04:4…" at bounding box center [728, 777] width 1456 height 85
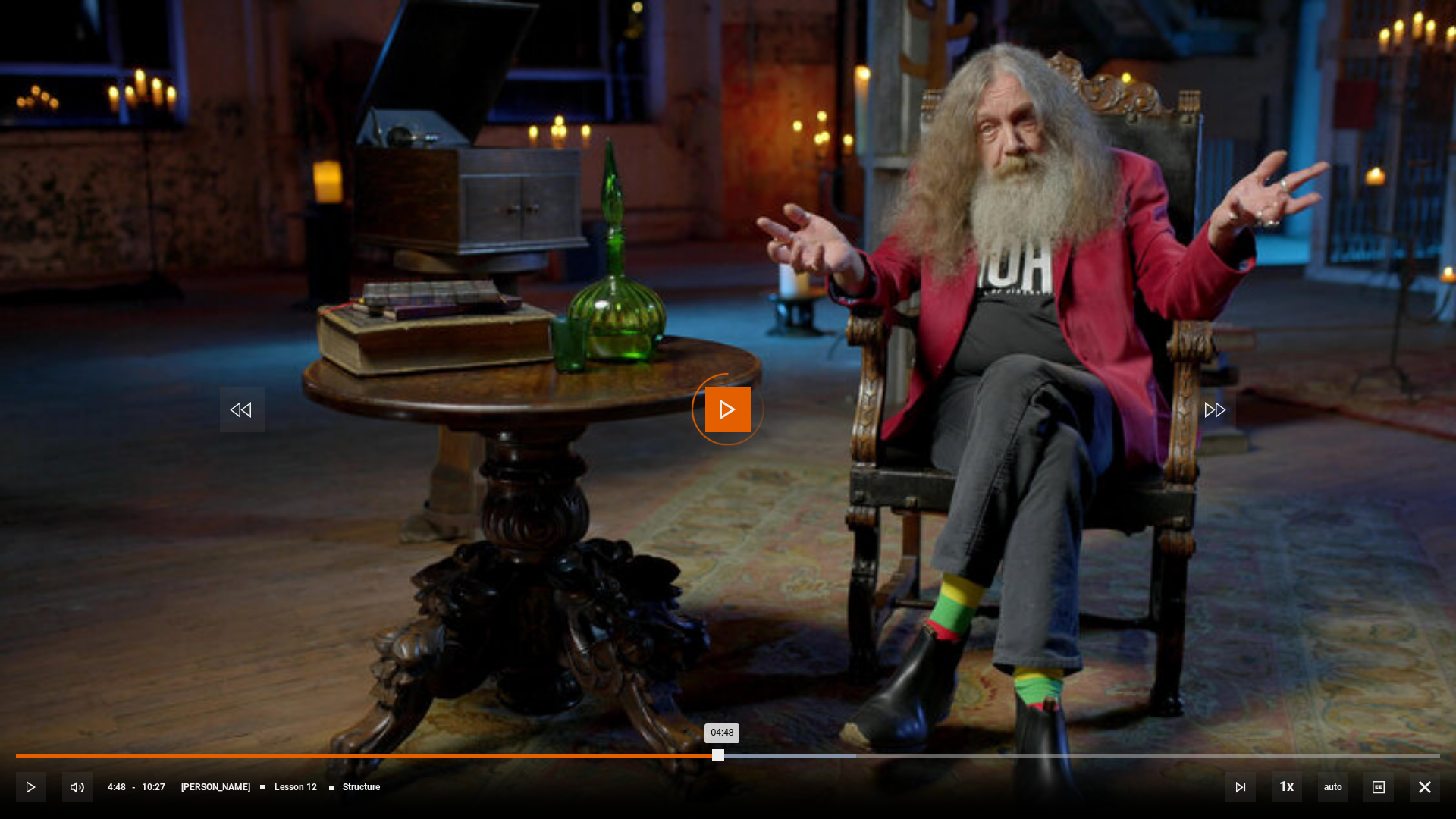
click at [671, 722] on div "04:48" at bounding box center [671, 756] width 3 height 4
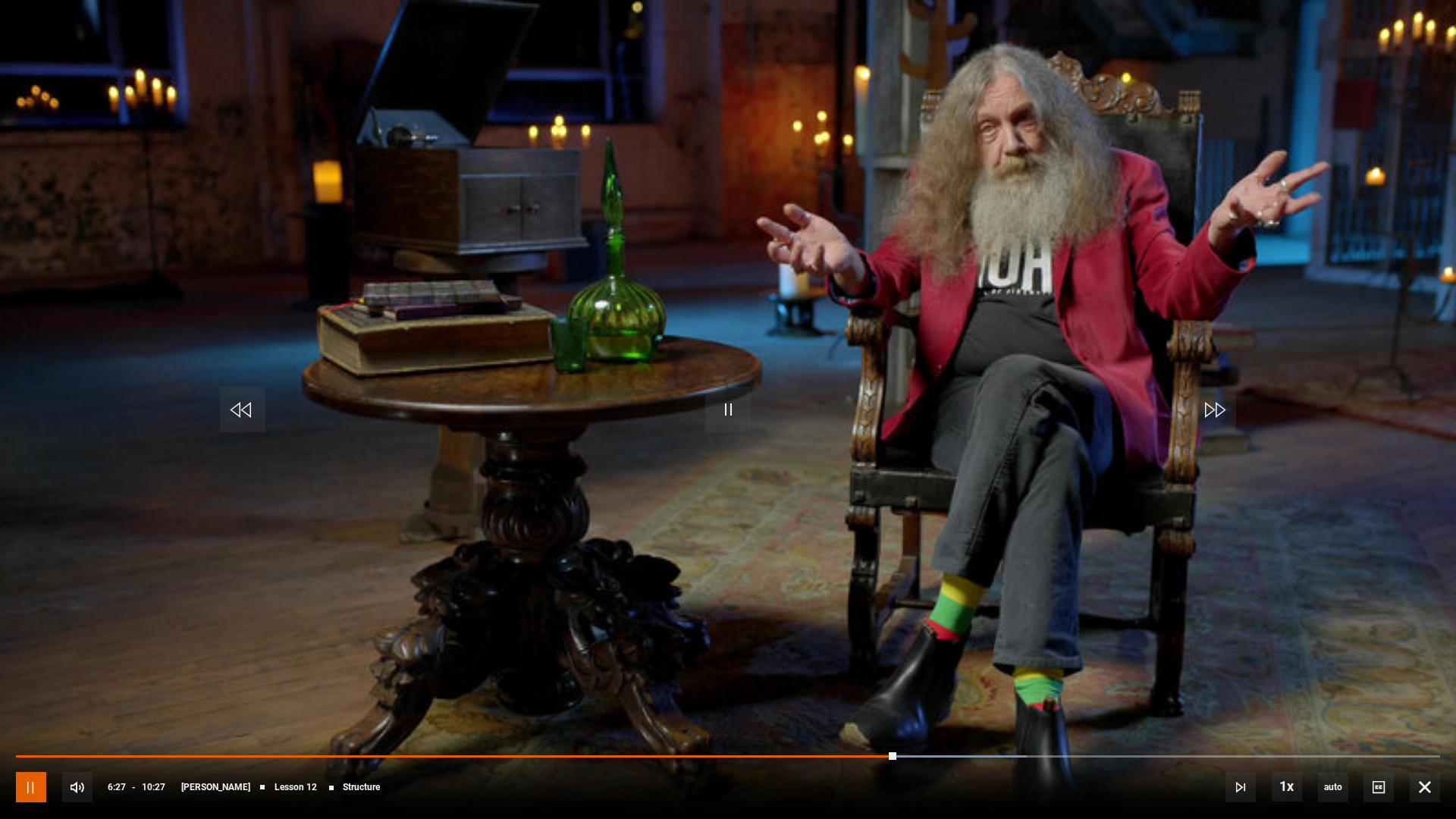
click at [36, 722] on span "Video Player" at bounding box center [31, 787] width 30 height 30
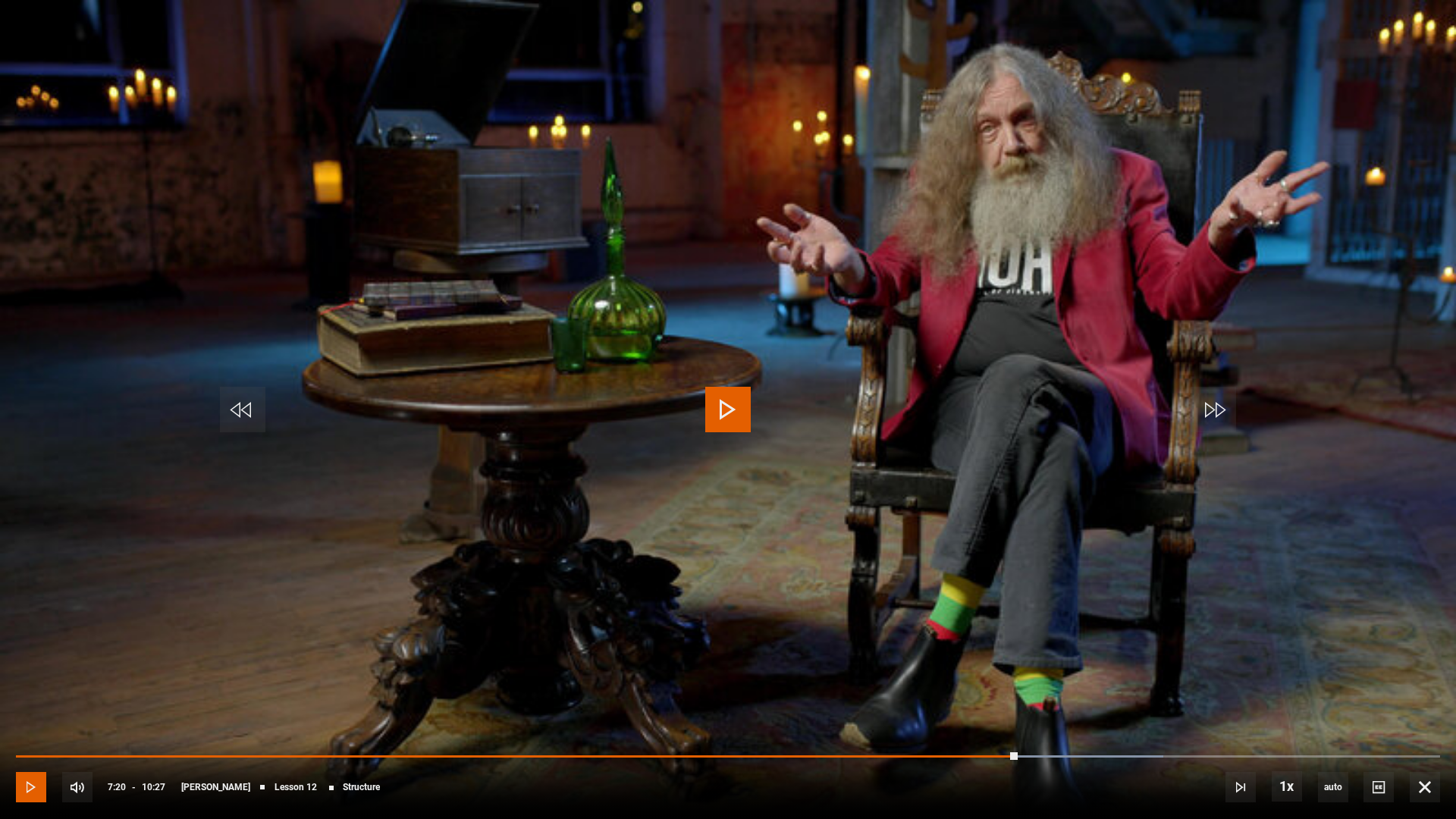
click at [36, 722] on span "Video Player" at bounding box center [31, 787] width 30 height 30
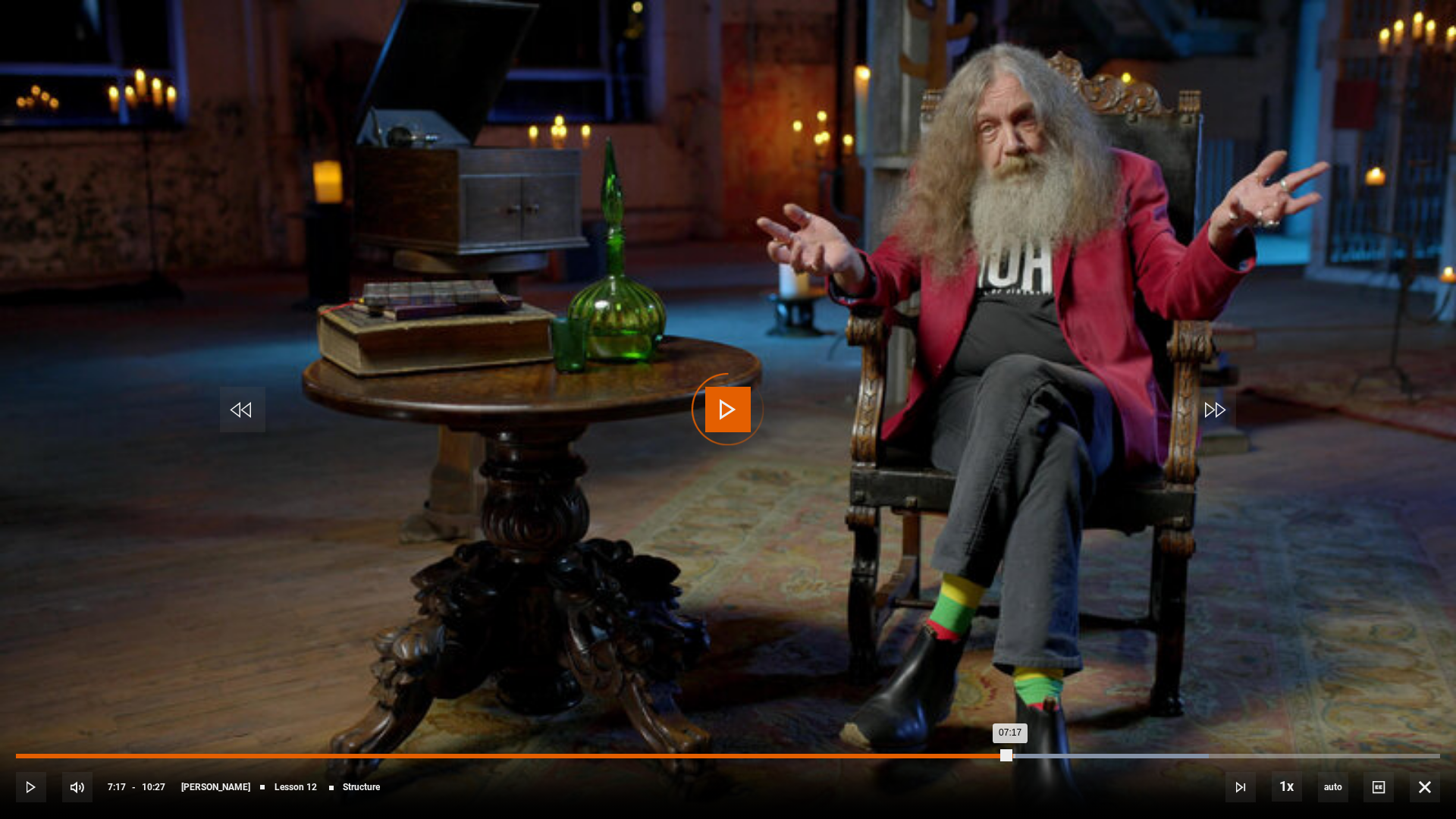
click at [1010, 722] on div "Loaded : 83.73% 07:18 07:17" at bounding box center [728, 756] width 1425 height 4
click at [1003, 722] on div "Loaded : 79.74% 07:14 07:37" at bounding box center [728, 756] width 1425 height 4
click at [1016, 722] on div "Loaded : 82.93% 07:20 07:38" at bounding box center [728, 756] width 1425 height 4
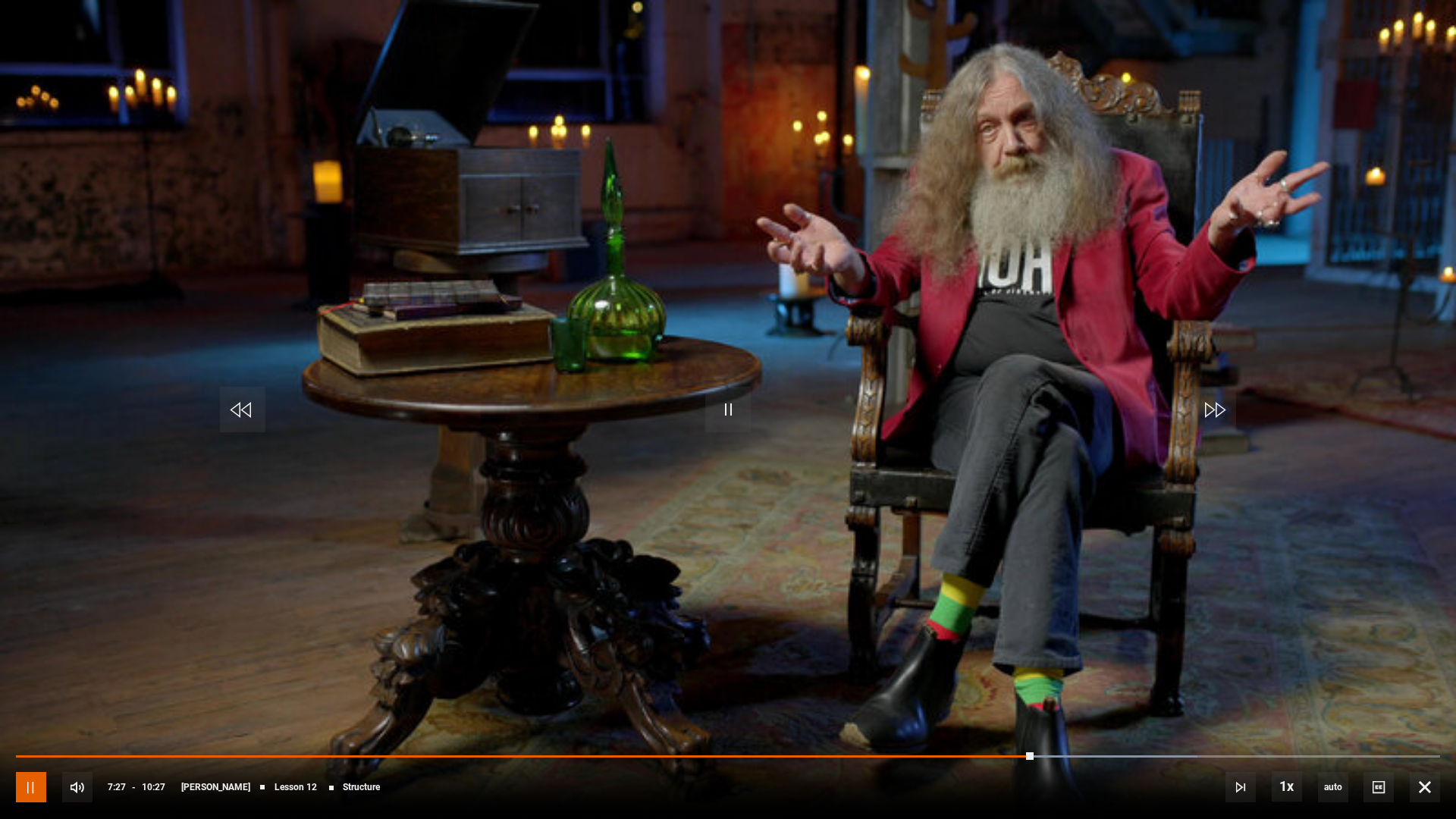
click at [25, 722] on span "Video Player" at bounding box center [31, 787] width 30 height 30
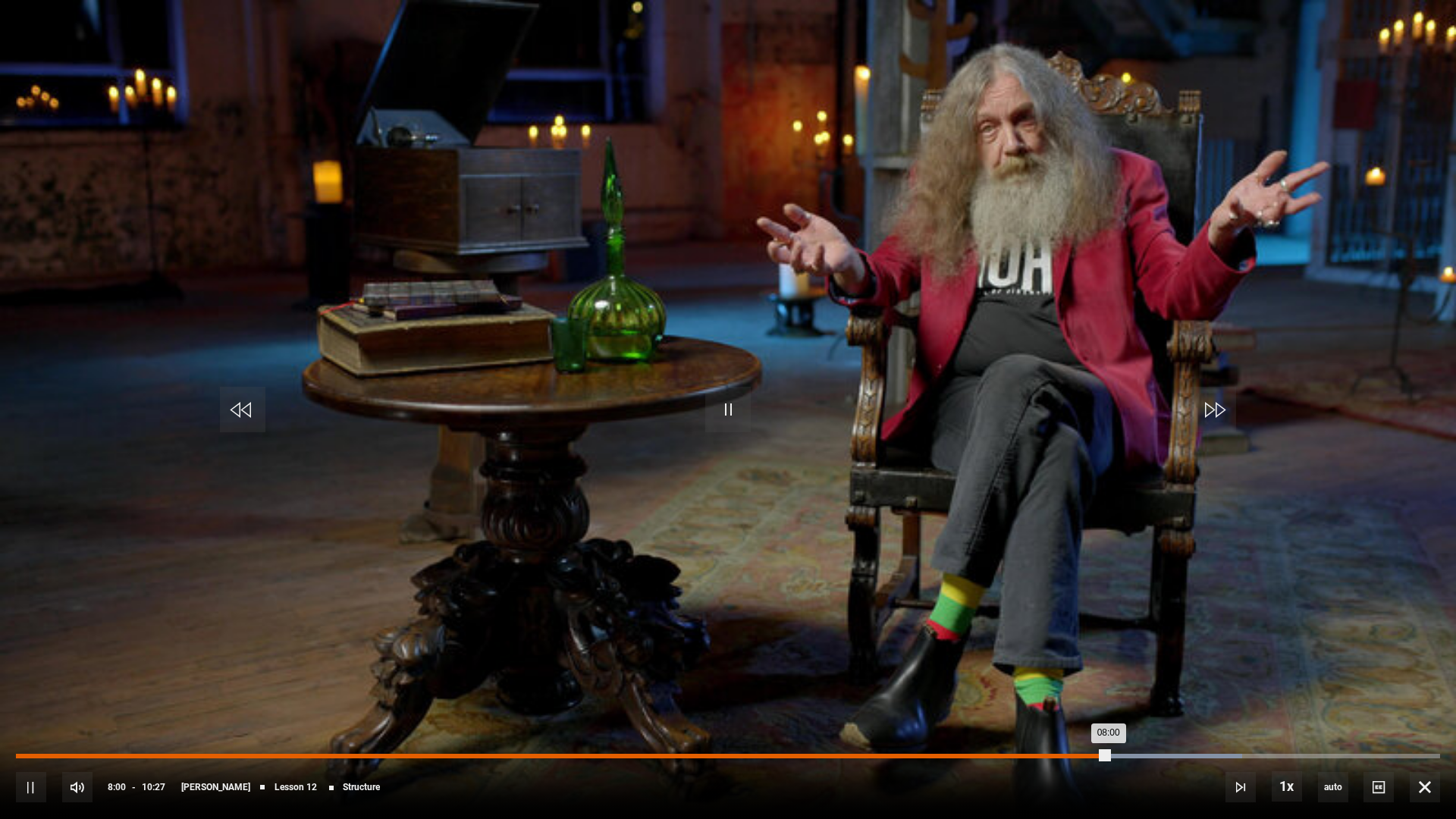
click at [791, 722] on div "Loaded : 86.12% 05:41 08:00" at bounding box center [728, 756] width 1425 height 4
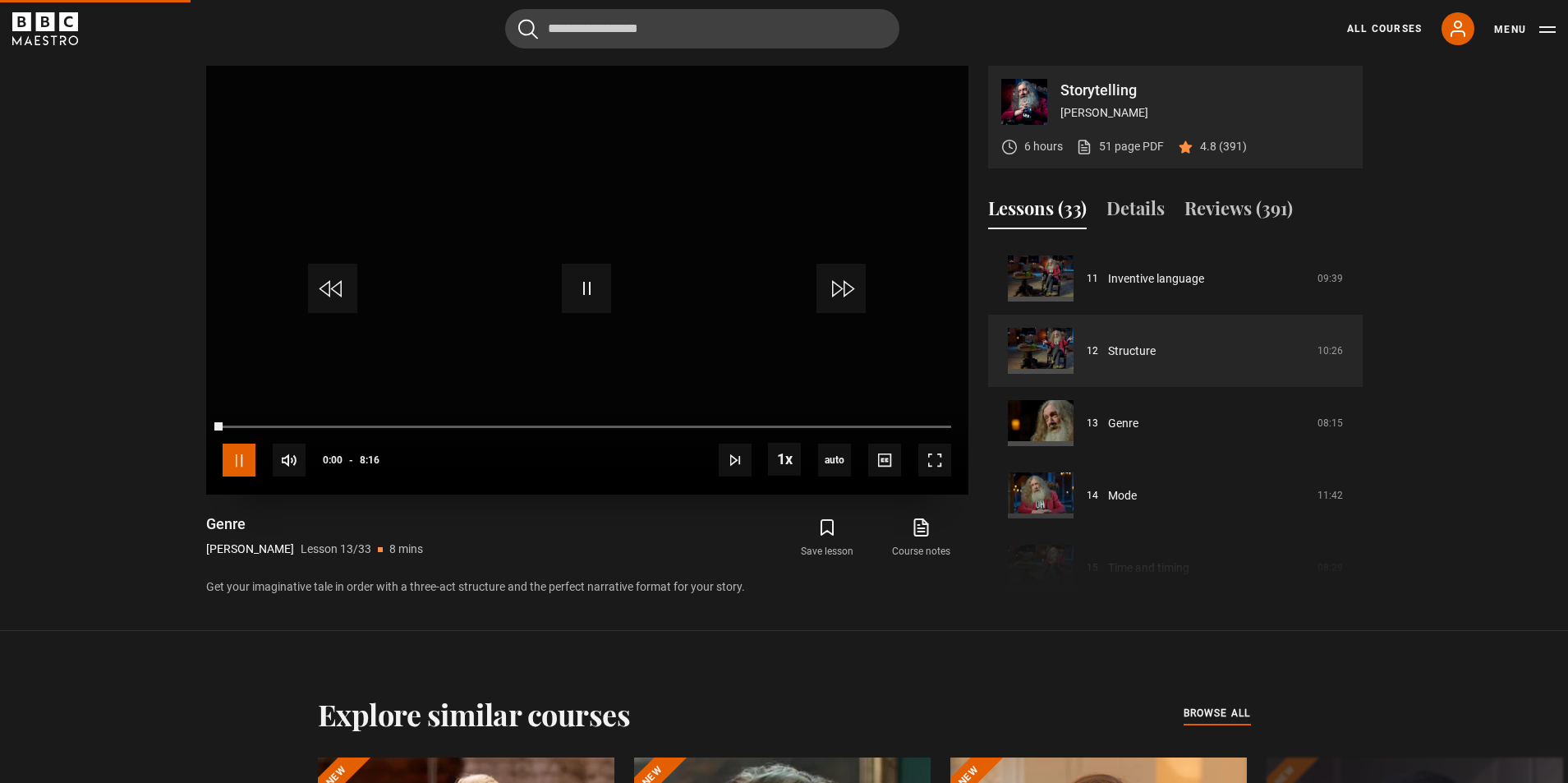
click at [242, 457] on span "Video Player" at bounding box center [239, 460] width 33 height 33
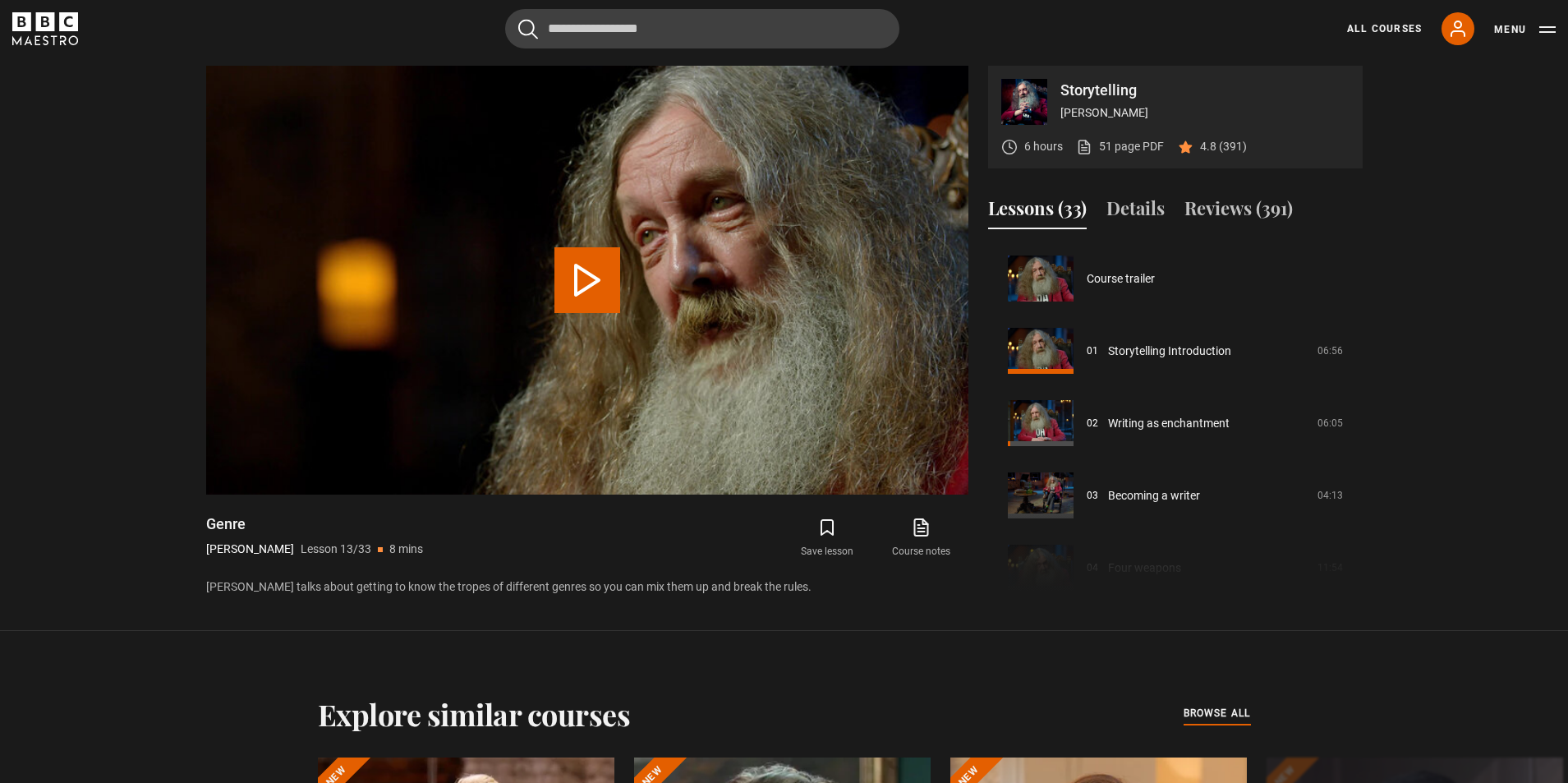
scroll to position [867, 0]
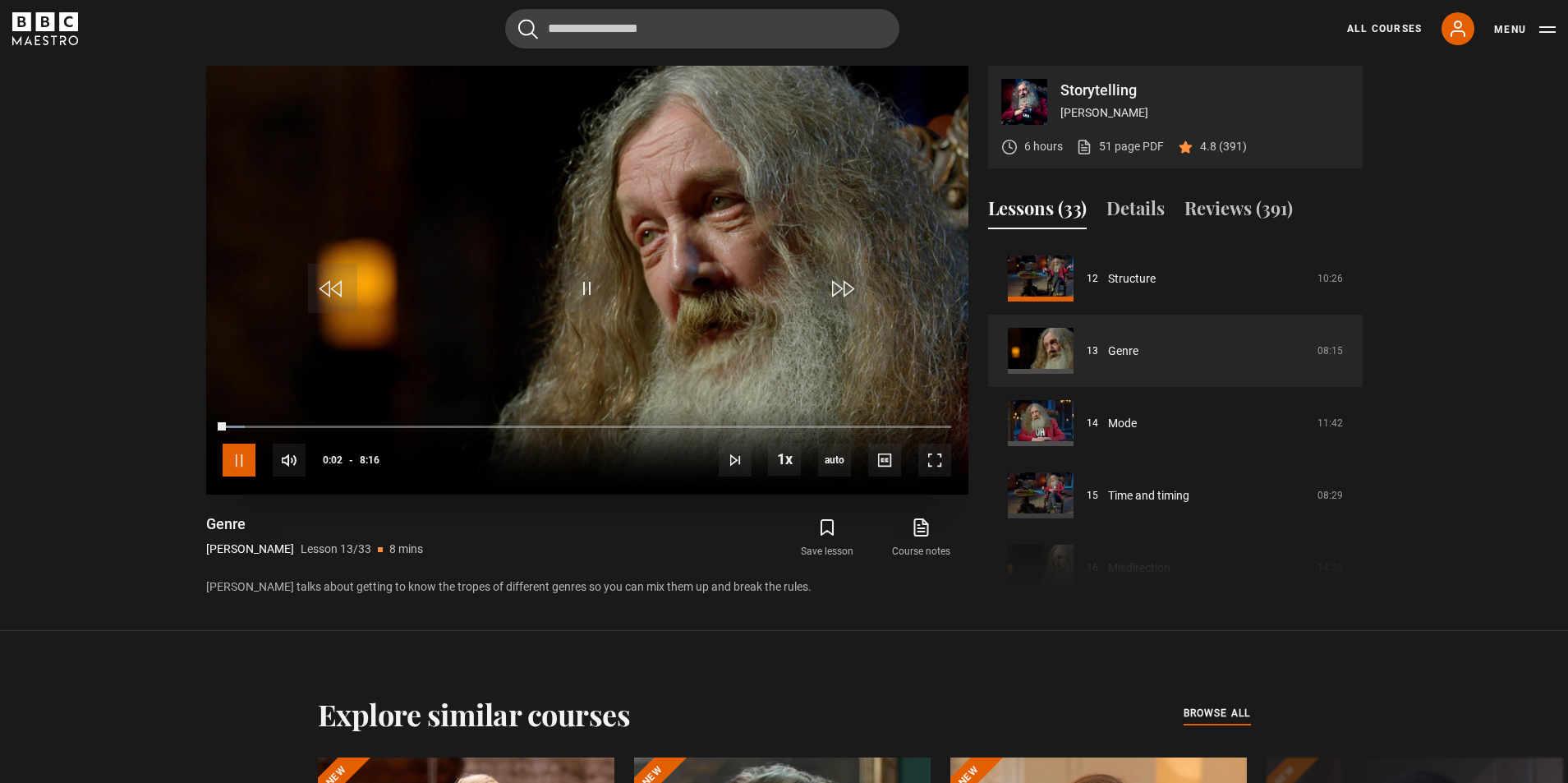
click at [242, 457] on span "Video Player" at bounding box center [239, 460] width 33 height 33
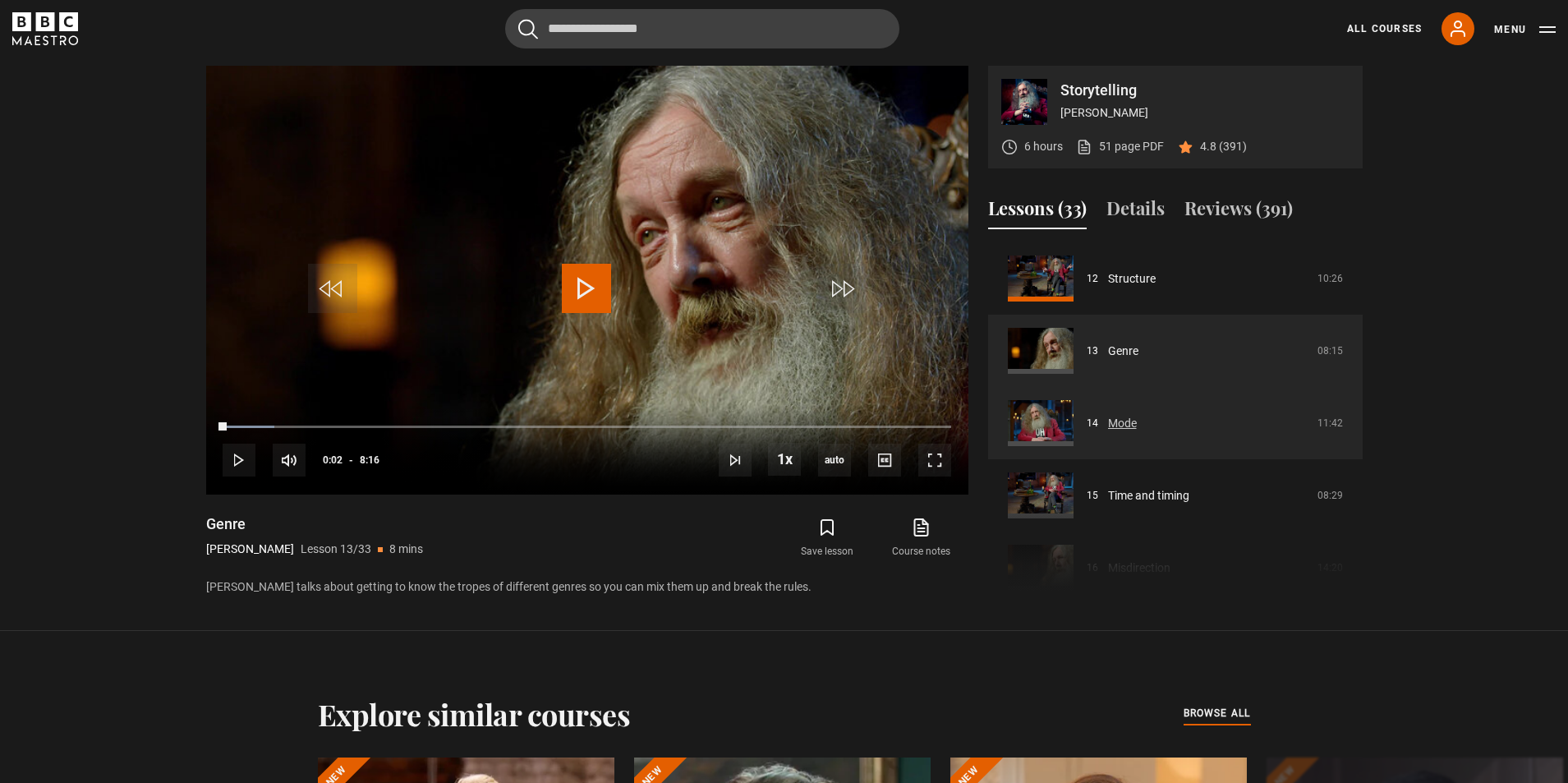
click at [1111, 427] on link "Mode" at bounding box center [1122, 423] width 28 height 17
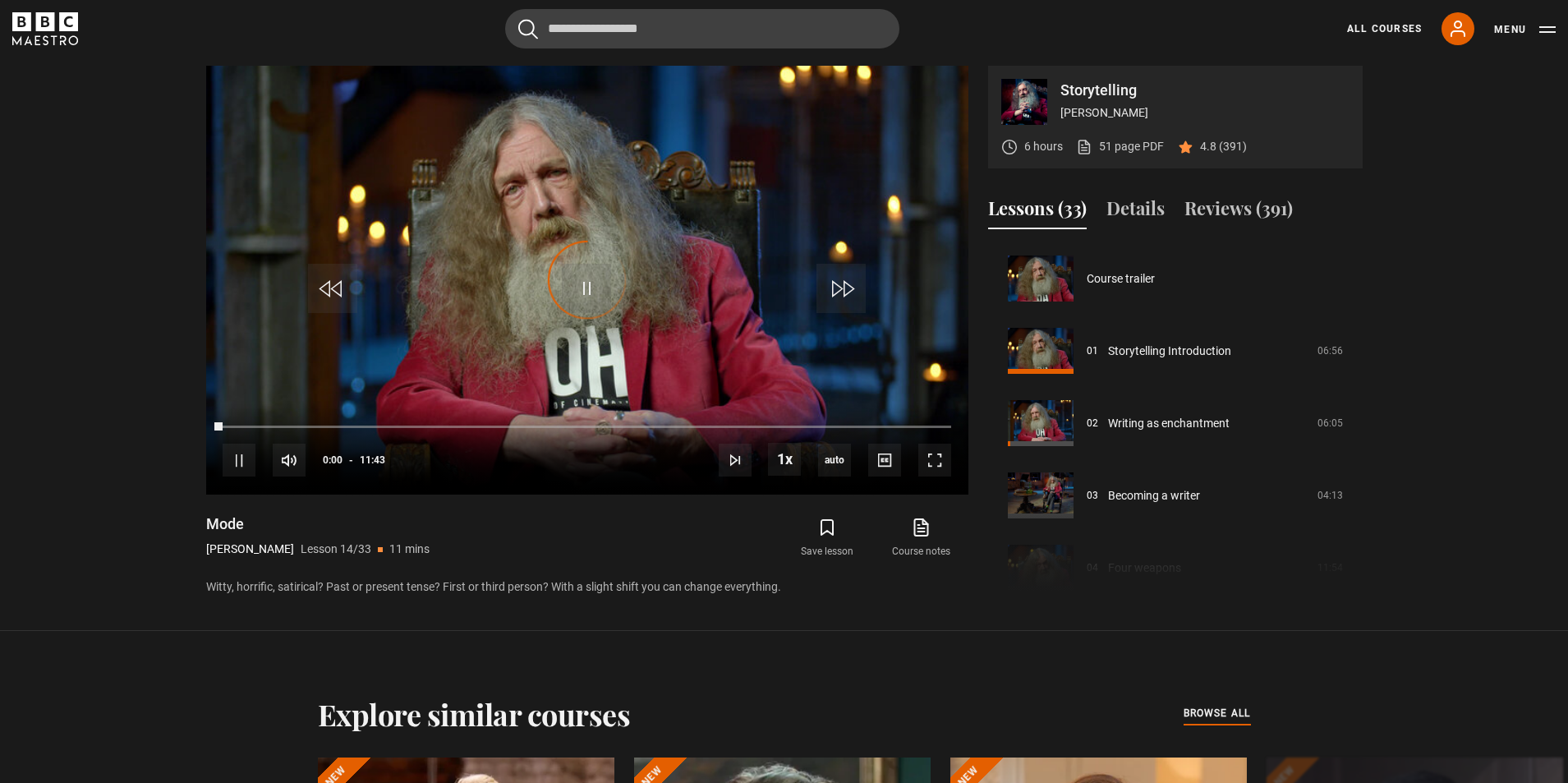
scroll to position [940, 0]
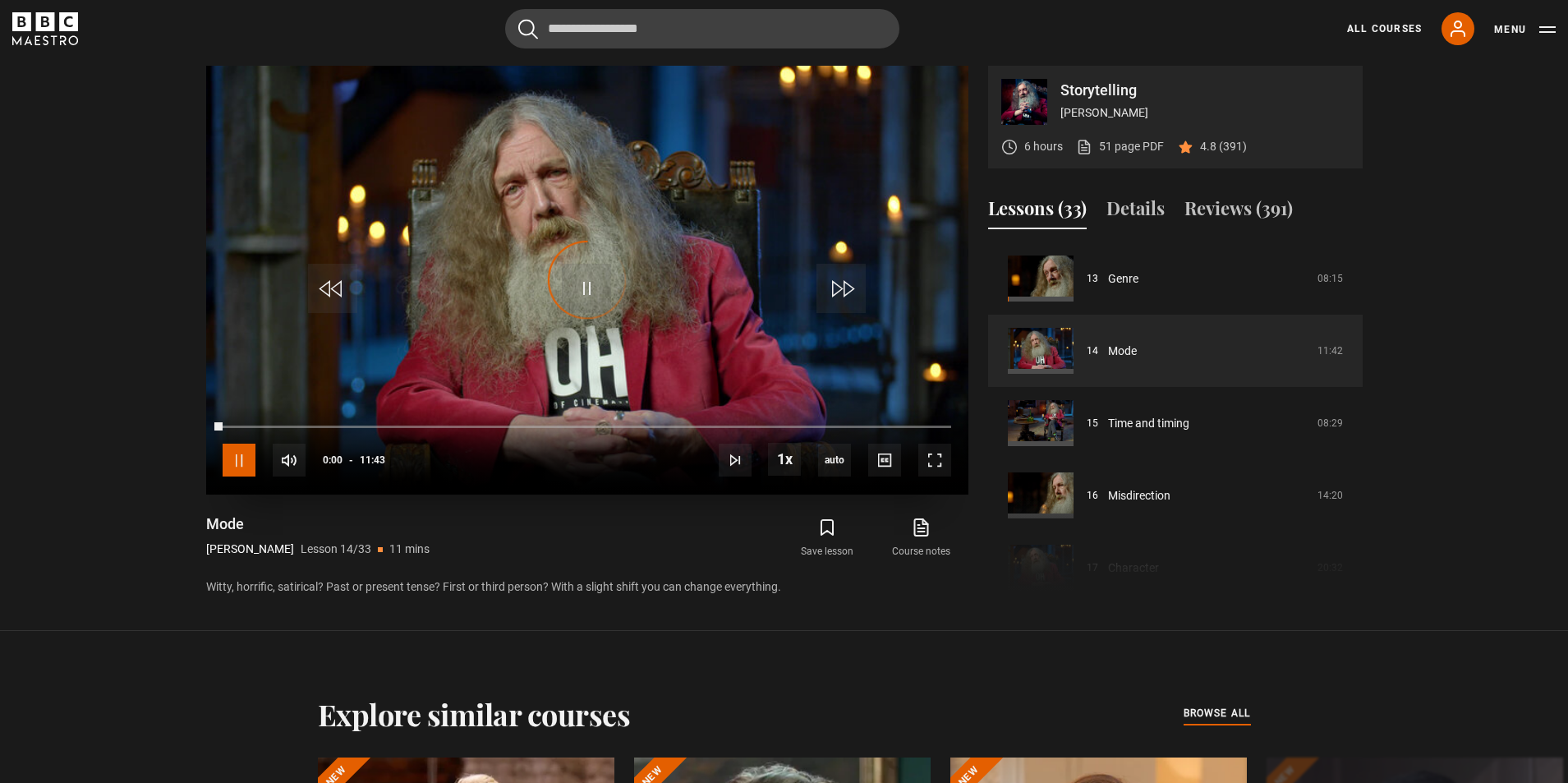
click at [237, 463] on span "Video Player" at bounding box center [239, 460] width 33 height 33
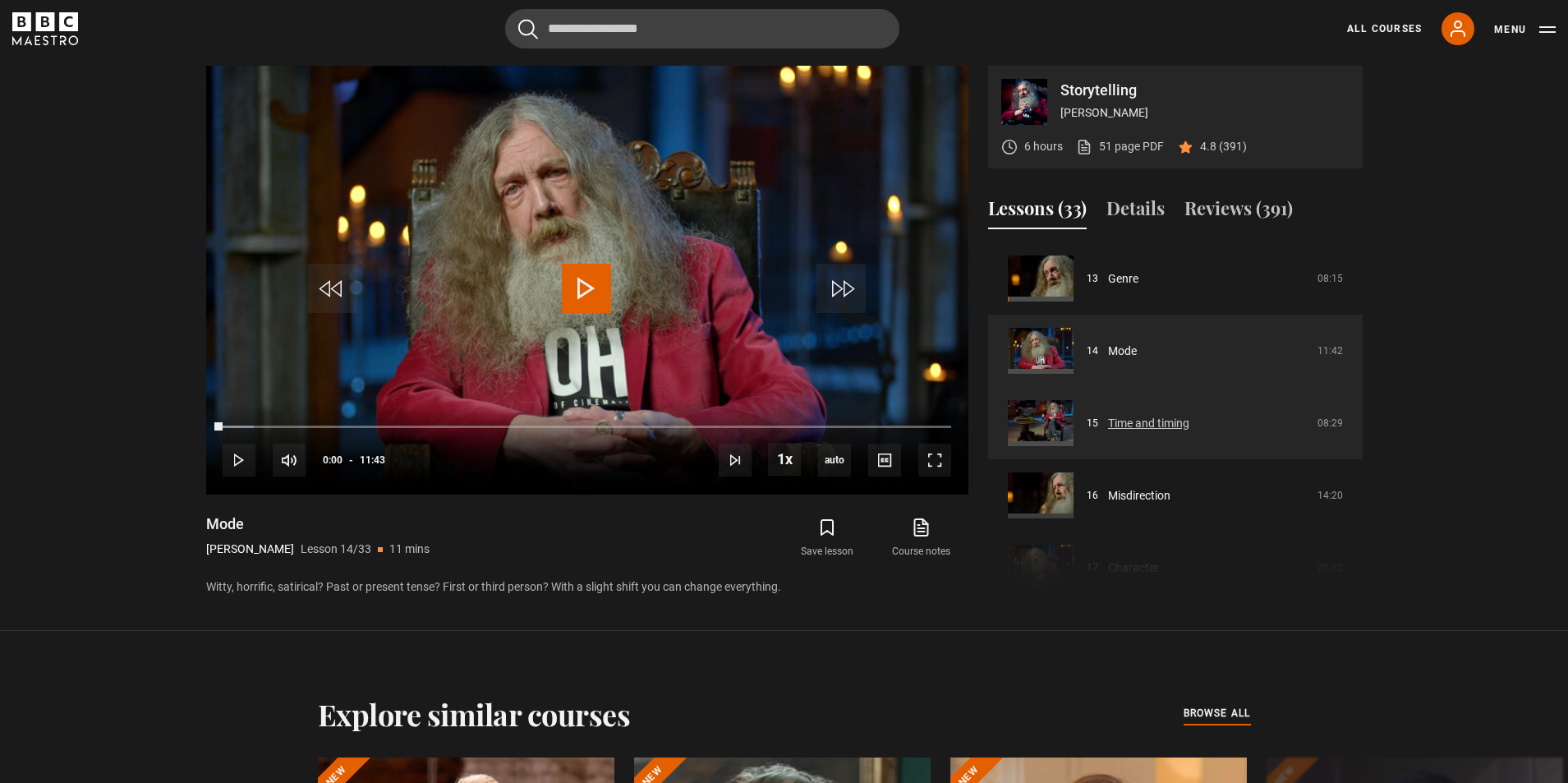
click at [1153, 423] on link "Time and timing" at bounding box center [1149, 423] width 82 height 17
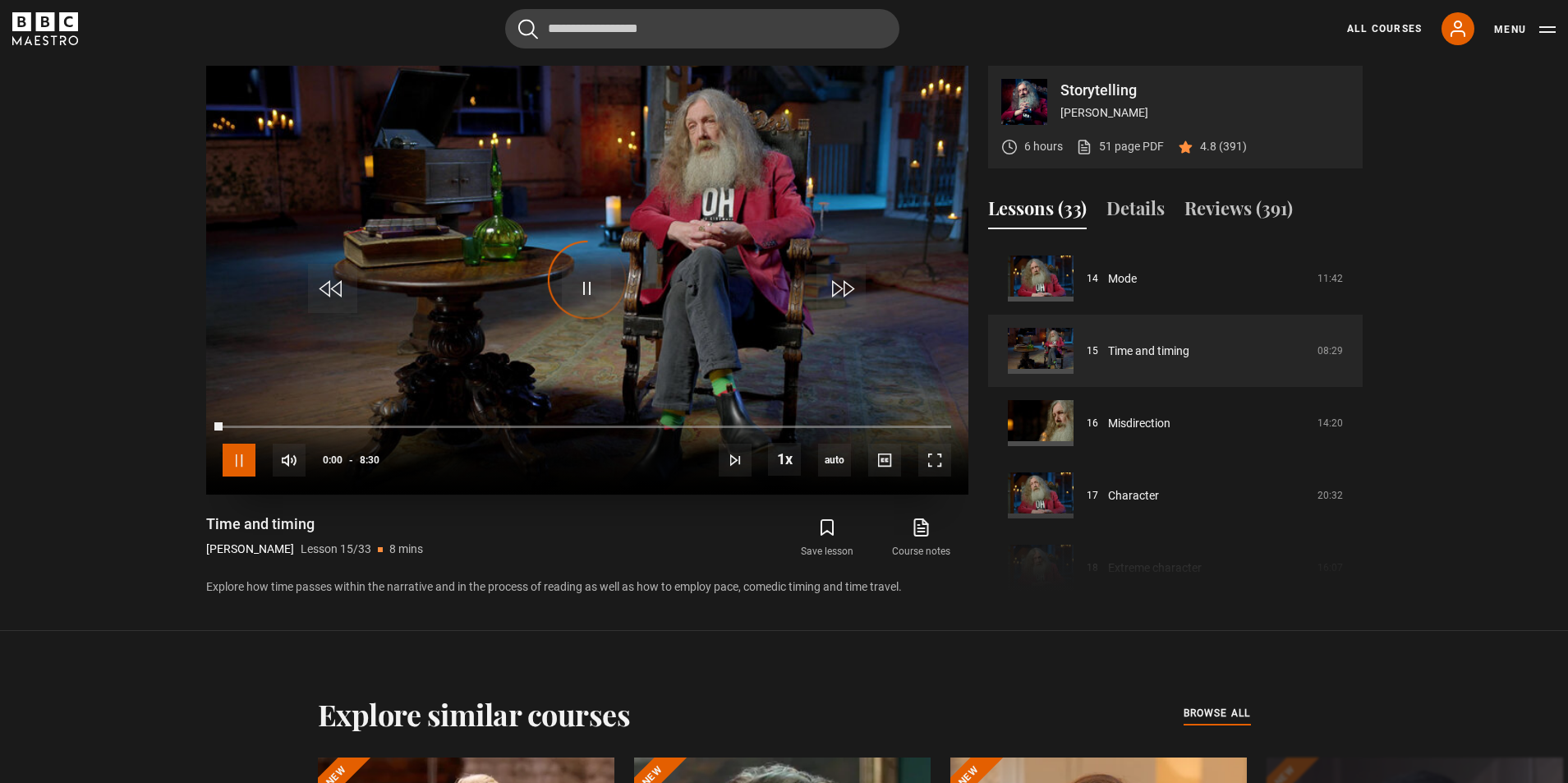
click at [239, 462] on span "Video Player" at bounding box center [239, 460] width 33 height 33
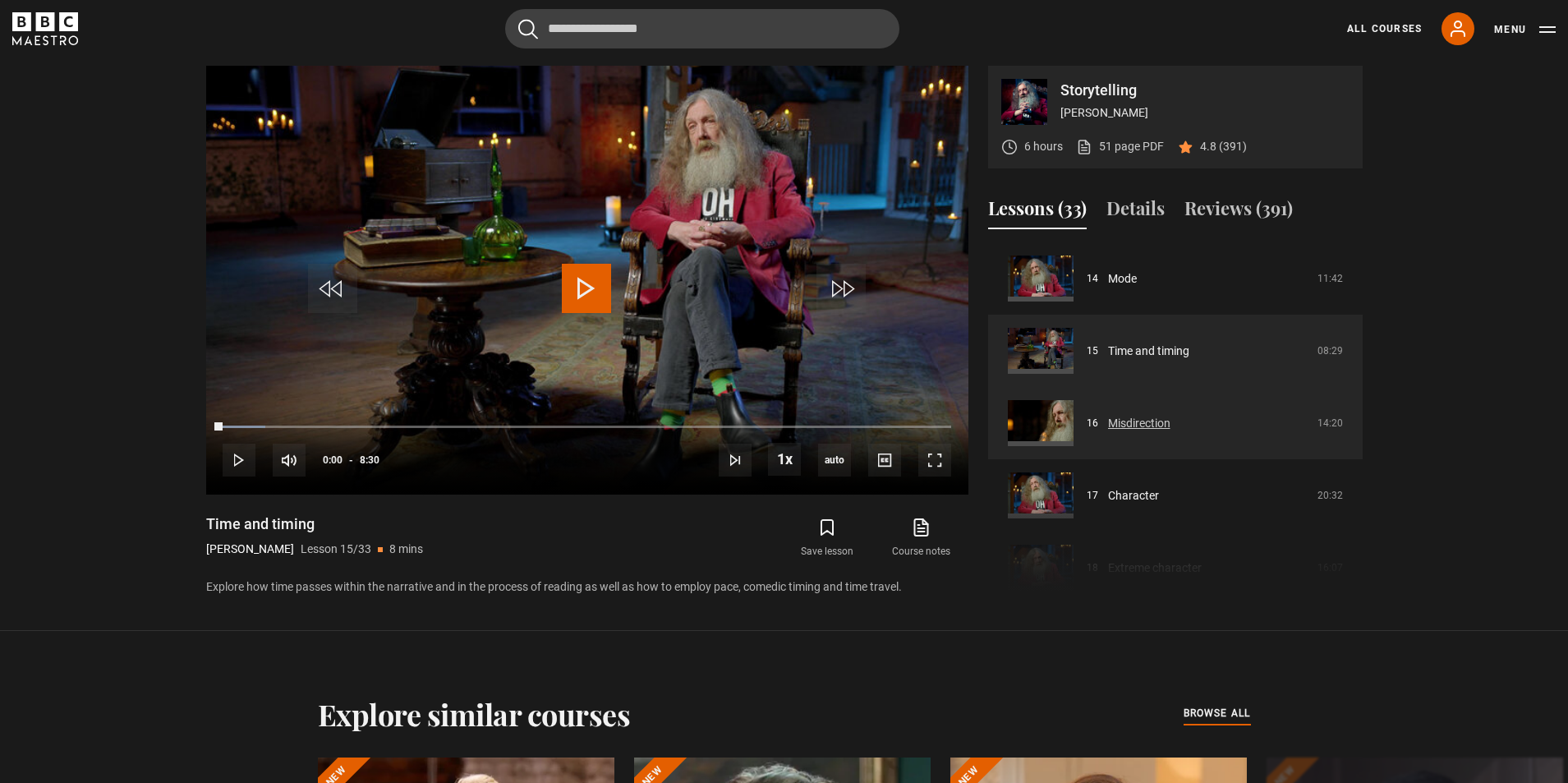
click at [1145, 424] on link "Misdirection" at bounding box center [1139, 423] width 62 height 17
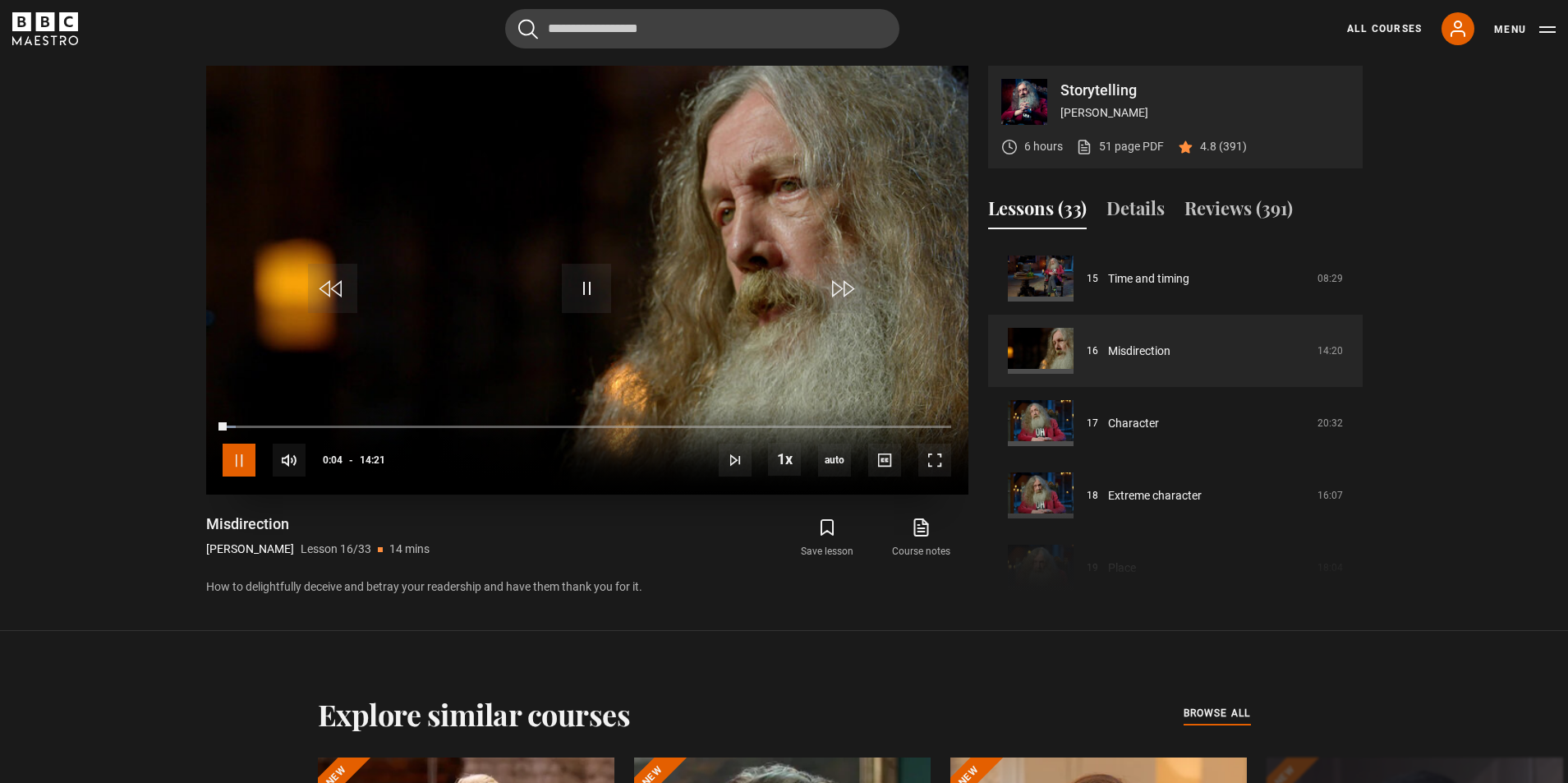
click at [235, 462] on span "Video Player" at bounding box center [239, 460] width 33 height 33
click at [235, 461] on span "Video Player" at bounding box center [239, 460] width 33 height 33
click at [932, 463] on span "Video Player" at bounding box center [935, 460] width 33 height 33
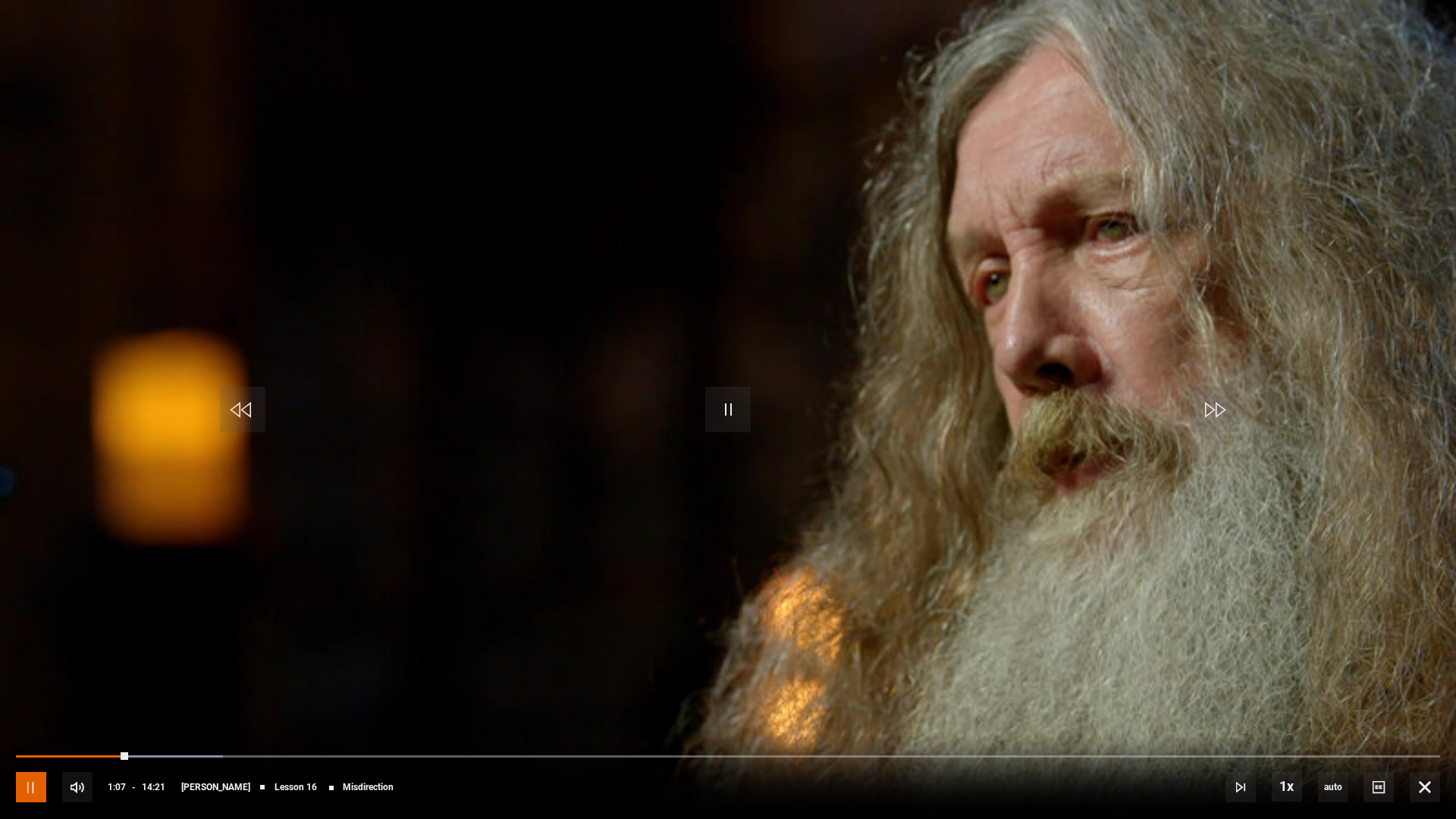
click at [29, 722] on span "Video Player" at bounding box center [31, 787] width 30 height 30
click at [37, 722] on span "Video Player" at bounding box center [31, 787] width 30 height 30
click at [39, 722] on span "Video Player" at bounding box center [31, 787] width 30 height 30
click at [19, 722] on span "Video Player" at bounding box center [31, 787] width 30 height 30
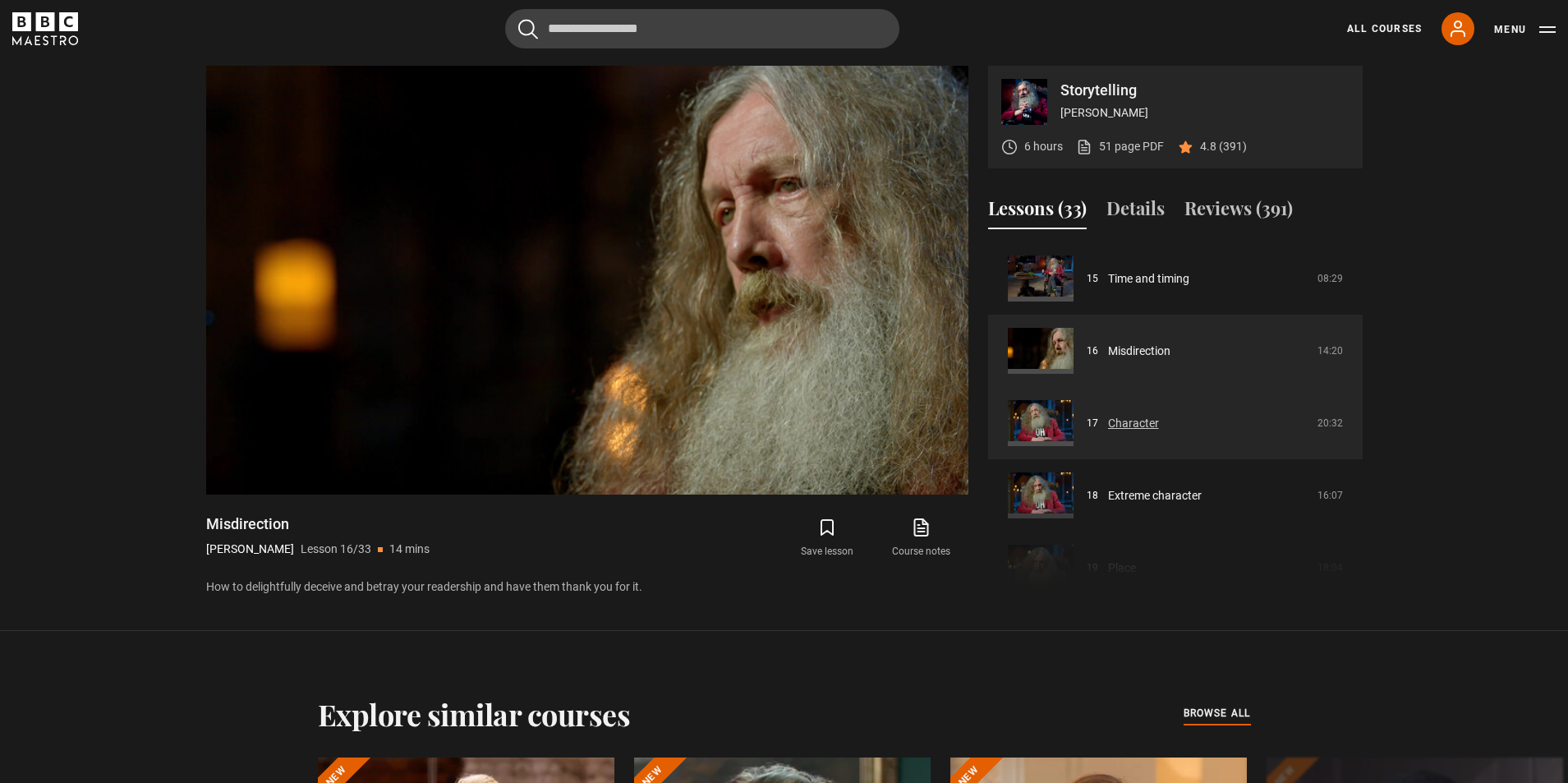
click at [1139, 427] on link "Character" at bounding box center [1134, 423] width 51 height 17
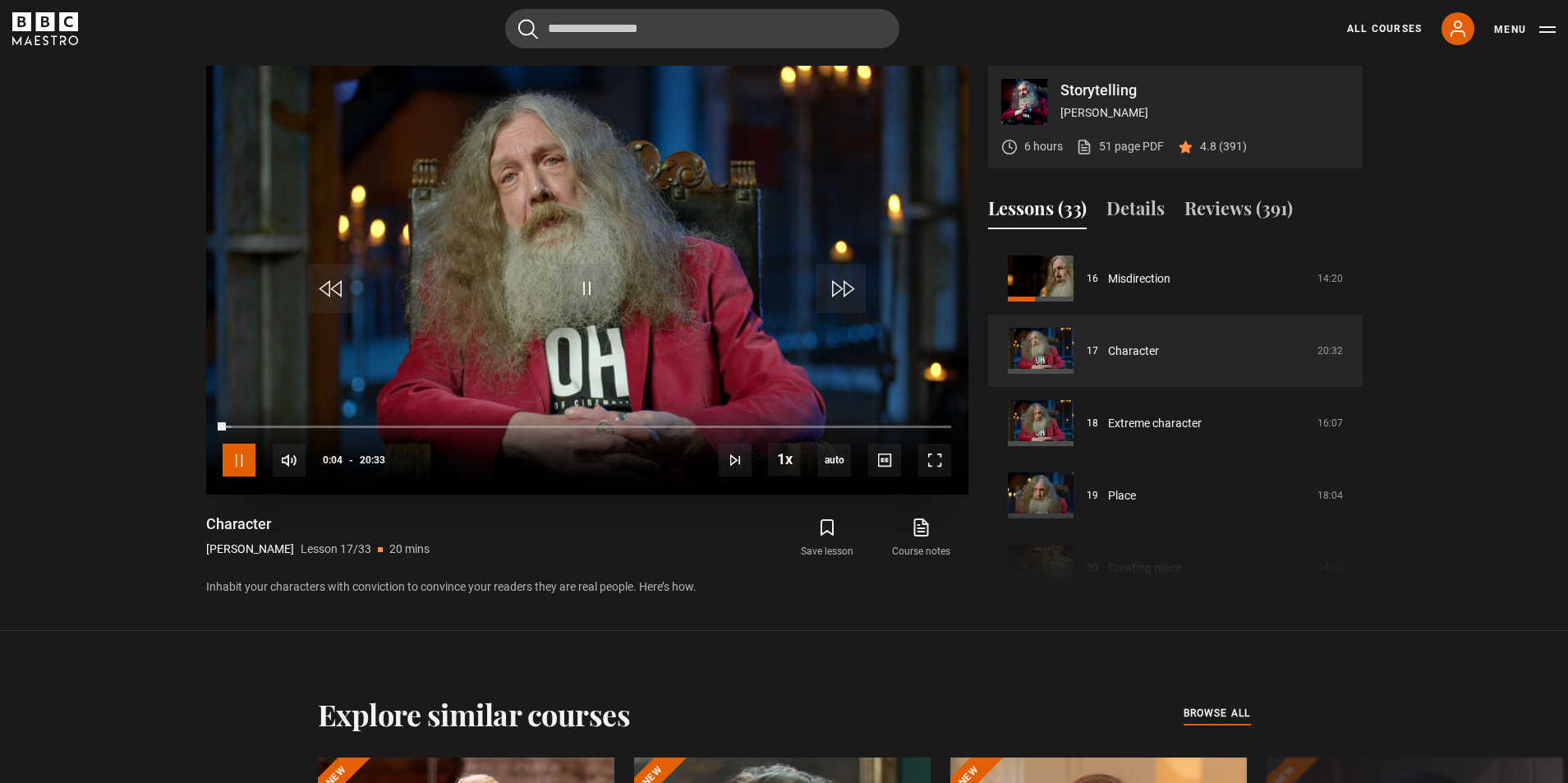
click at [242, 454] on span "Video Player" at bounding box center [239, 460] width 33 height 33
click at [242, 462] on span "Video Player" at bounding box center [239, 460] width 33 height 33
click at [933, 456] on span "Video Player" at bounding box center [935, 460] width 33 height 33
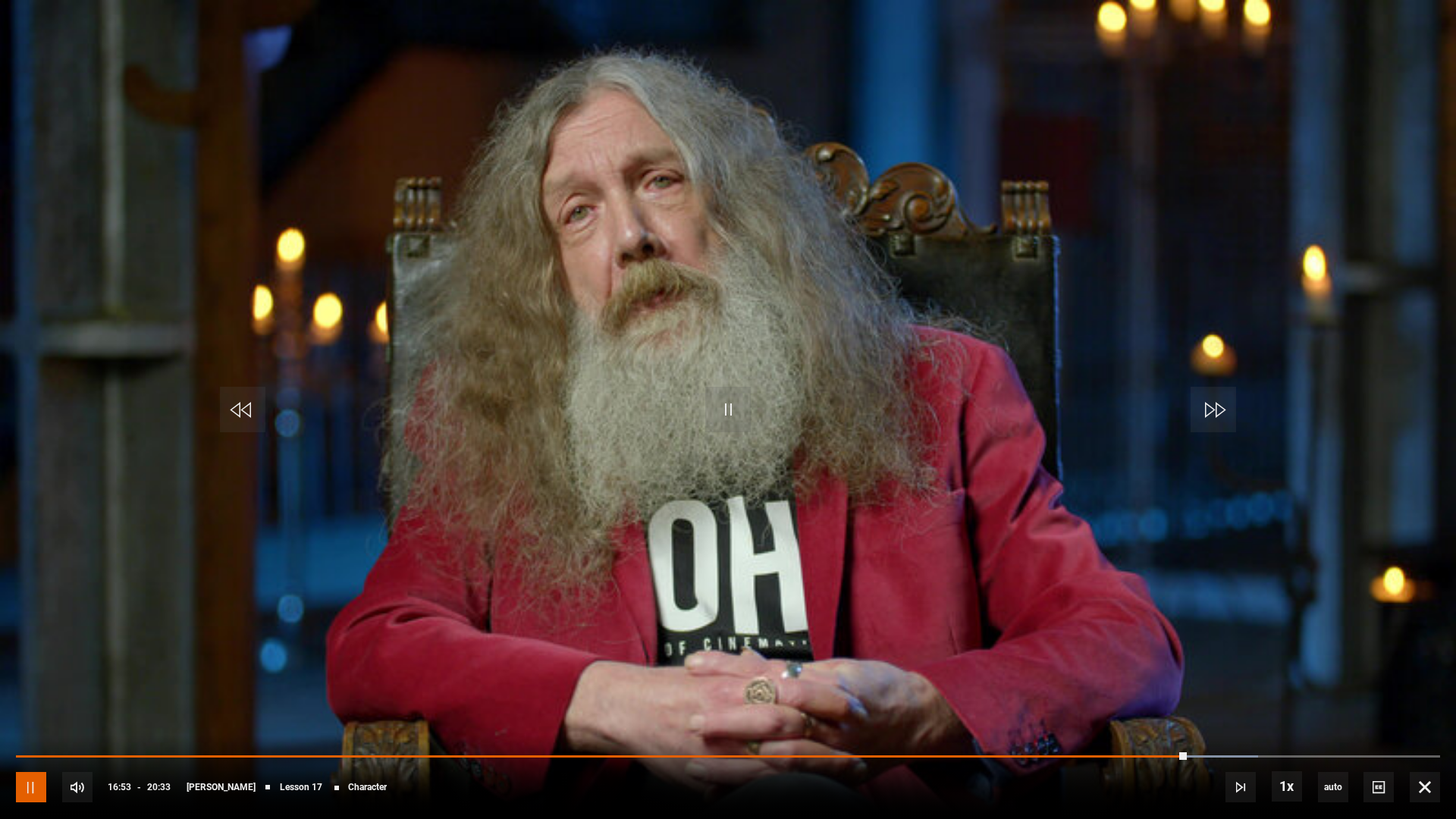
click at [33, 722] on span "Video Player" at bounding box center [31, 787] width 30 height 30
click at [729, 415] on span "Video Player" at bounding box center [728, 409] width 46 height 46
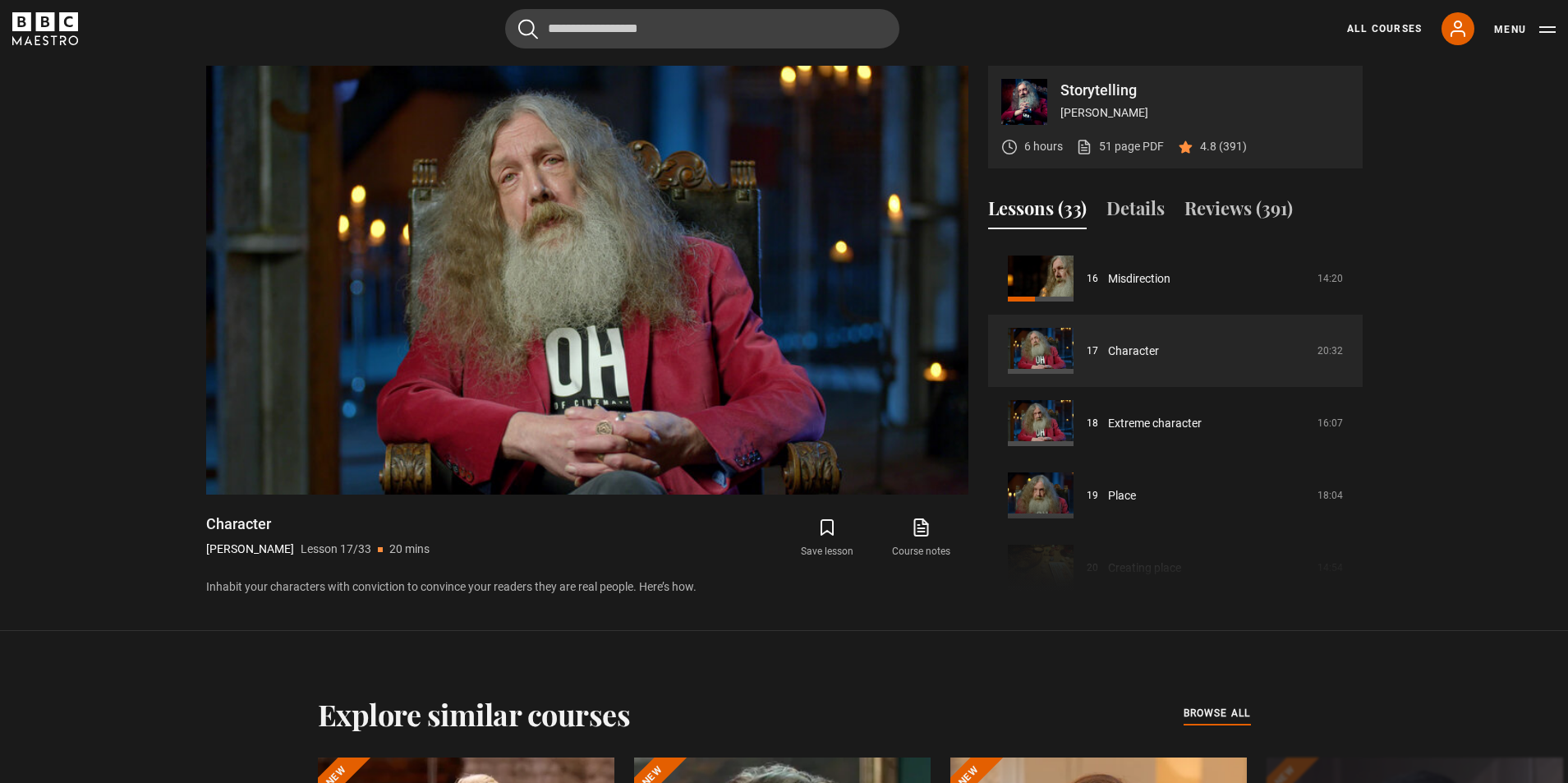
click at [1427, 551] on section "Storytelling Alan Moore 6 hours 51 page PDF (opens in new tab) 4.8 (391) Video …" at bounding box center [784, 315] width 1568 height 631
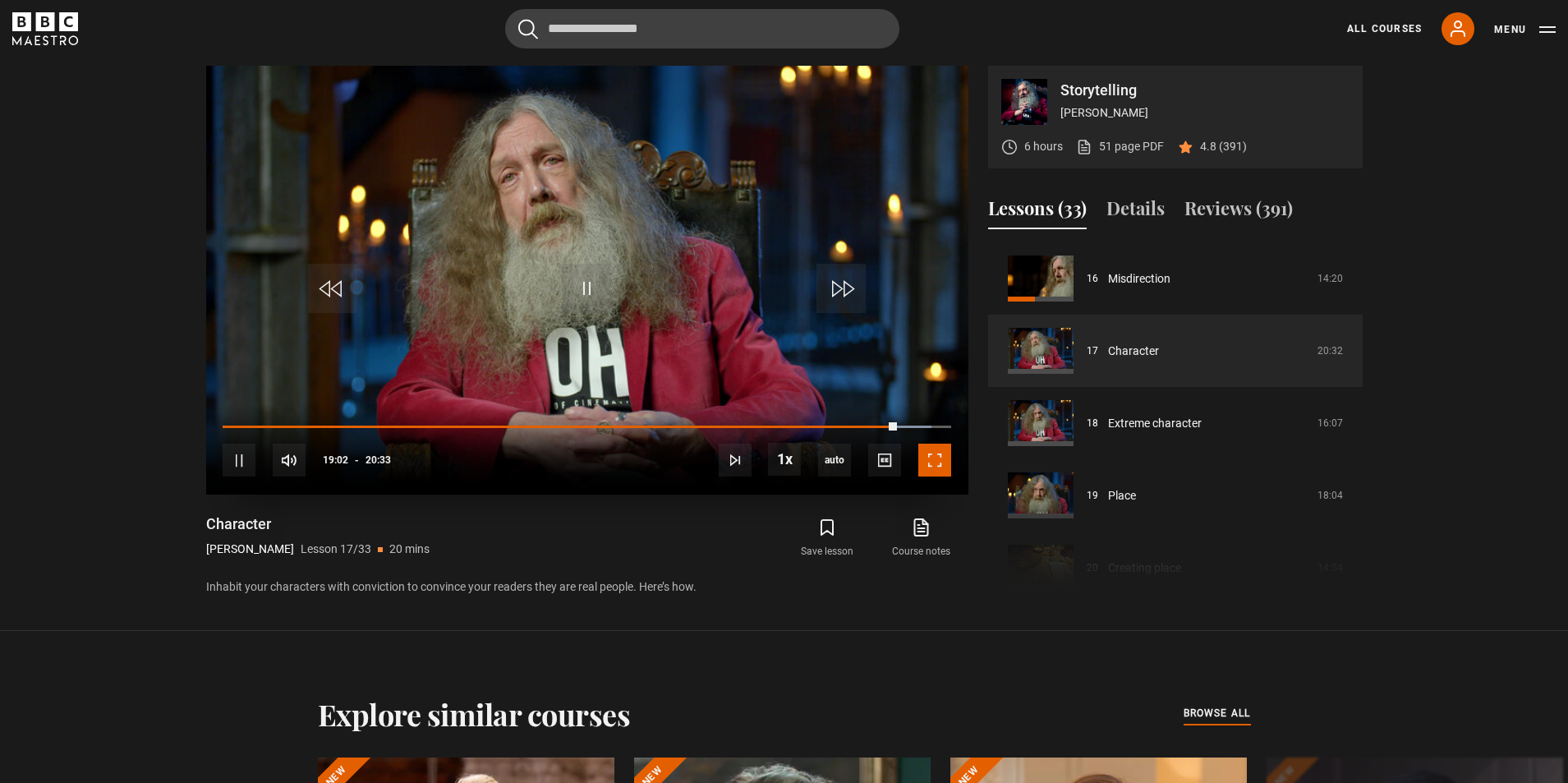
click at [937, 462] on span "Video Player" at bounding box center [935, 460] width 33 height 33
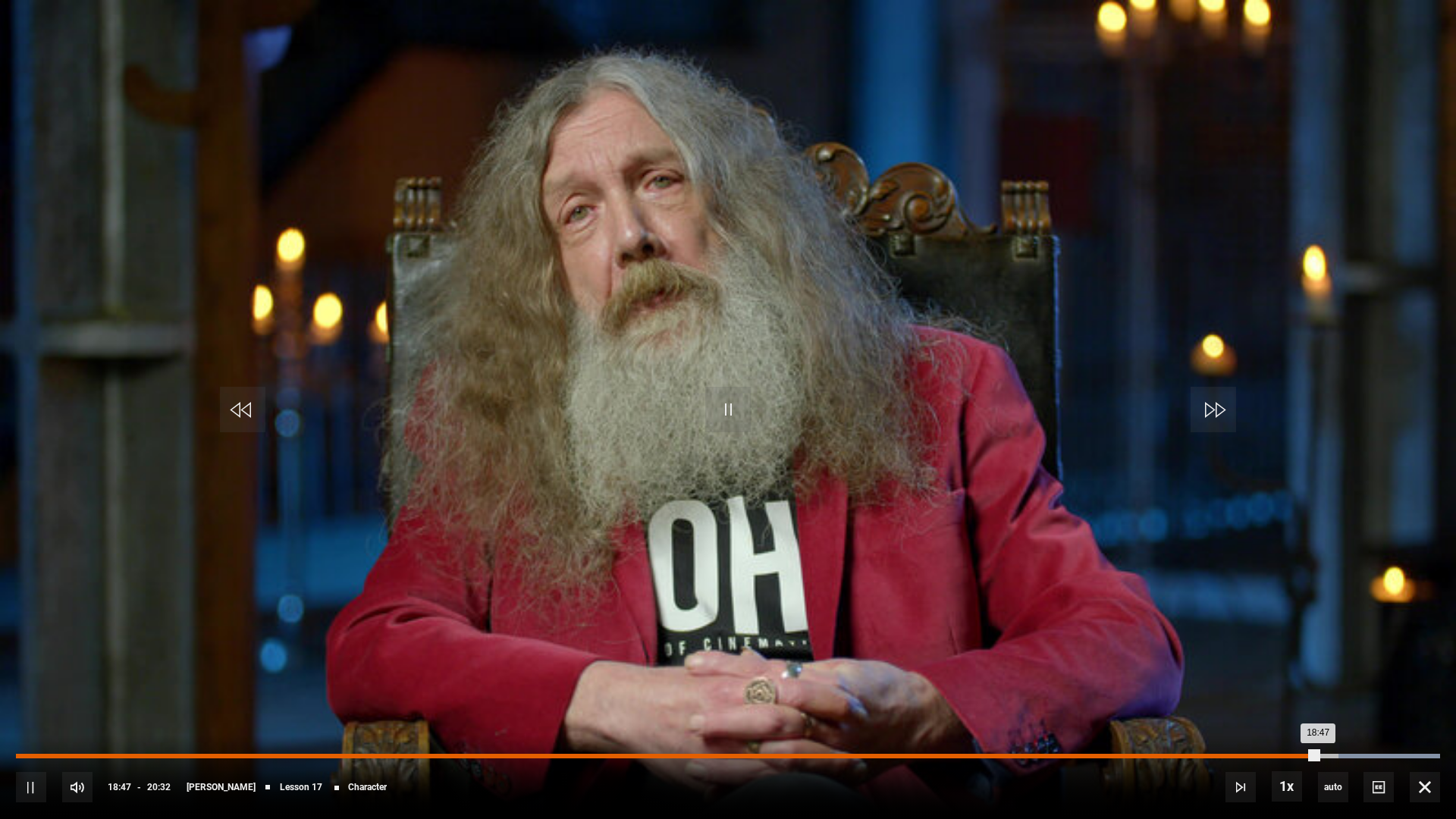
click at [1318, 722] on div "Loaded : 100.00% 18:47 18:47" at bounding box center [728, 756] width 1425 height 4
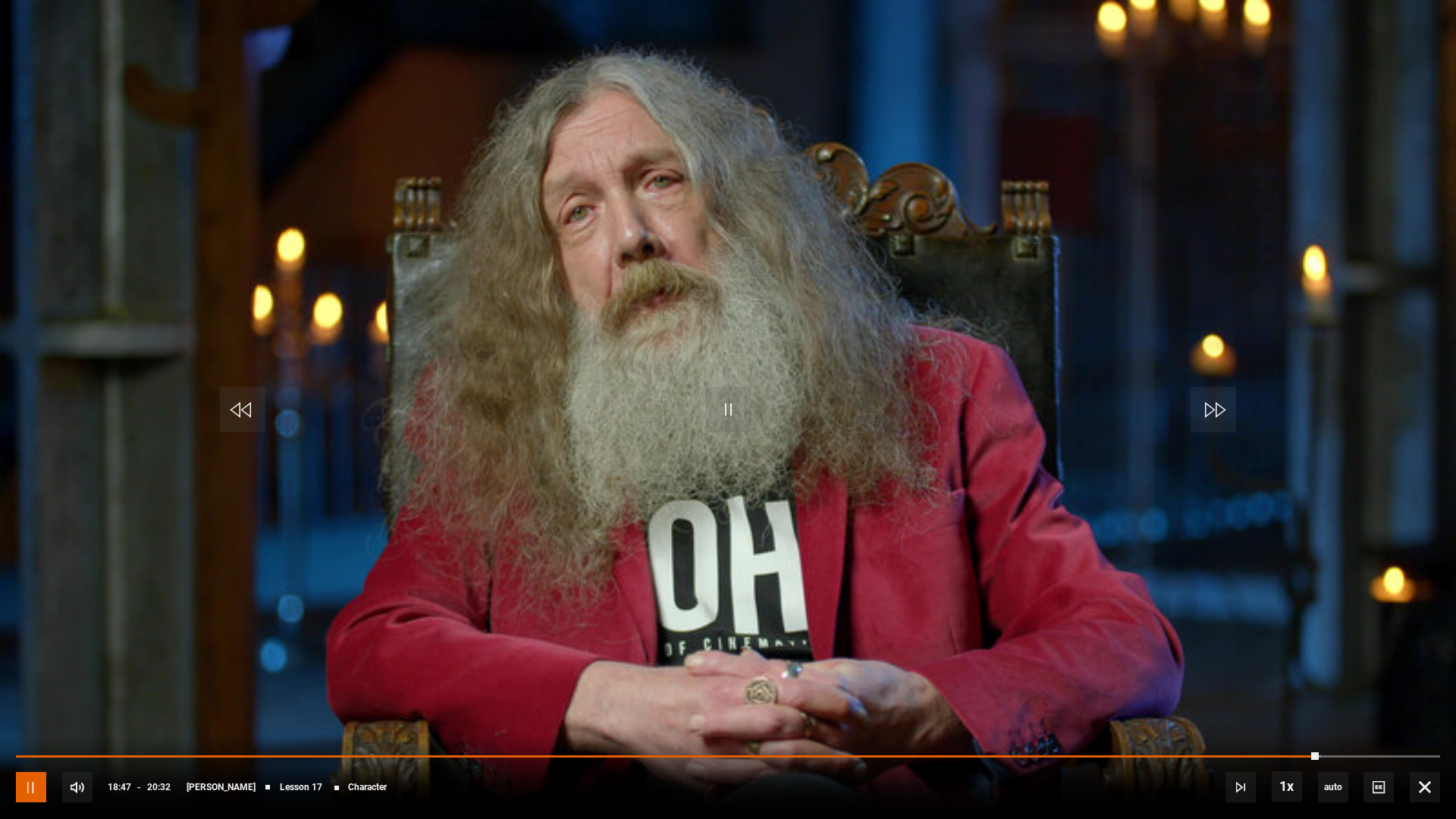
click at [28, 722] on span "Video Player" at bounding box center [31, 787] width 30 height 30
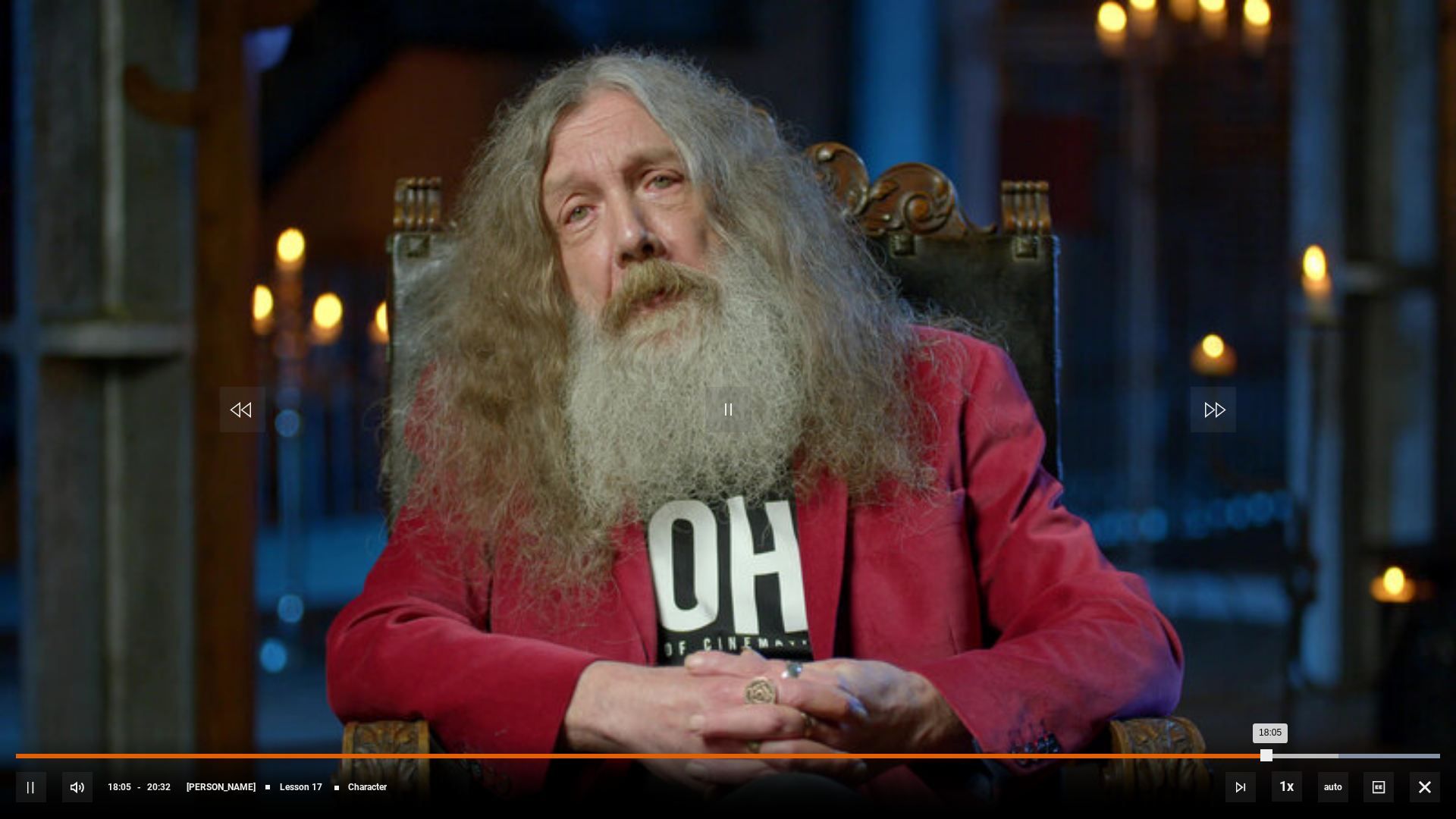
click at [1270, 722] on div "Loaded : 100.00% 18:05 18:05" at bounding box center [728, 756] width 1425 height 4
click at [1192, 722] on div "Loaded : 94.90% 16:58 18:25" at bounding box center [728, 756] width 1425 height 4
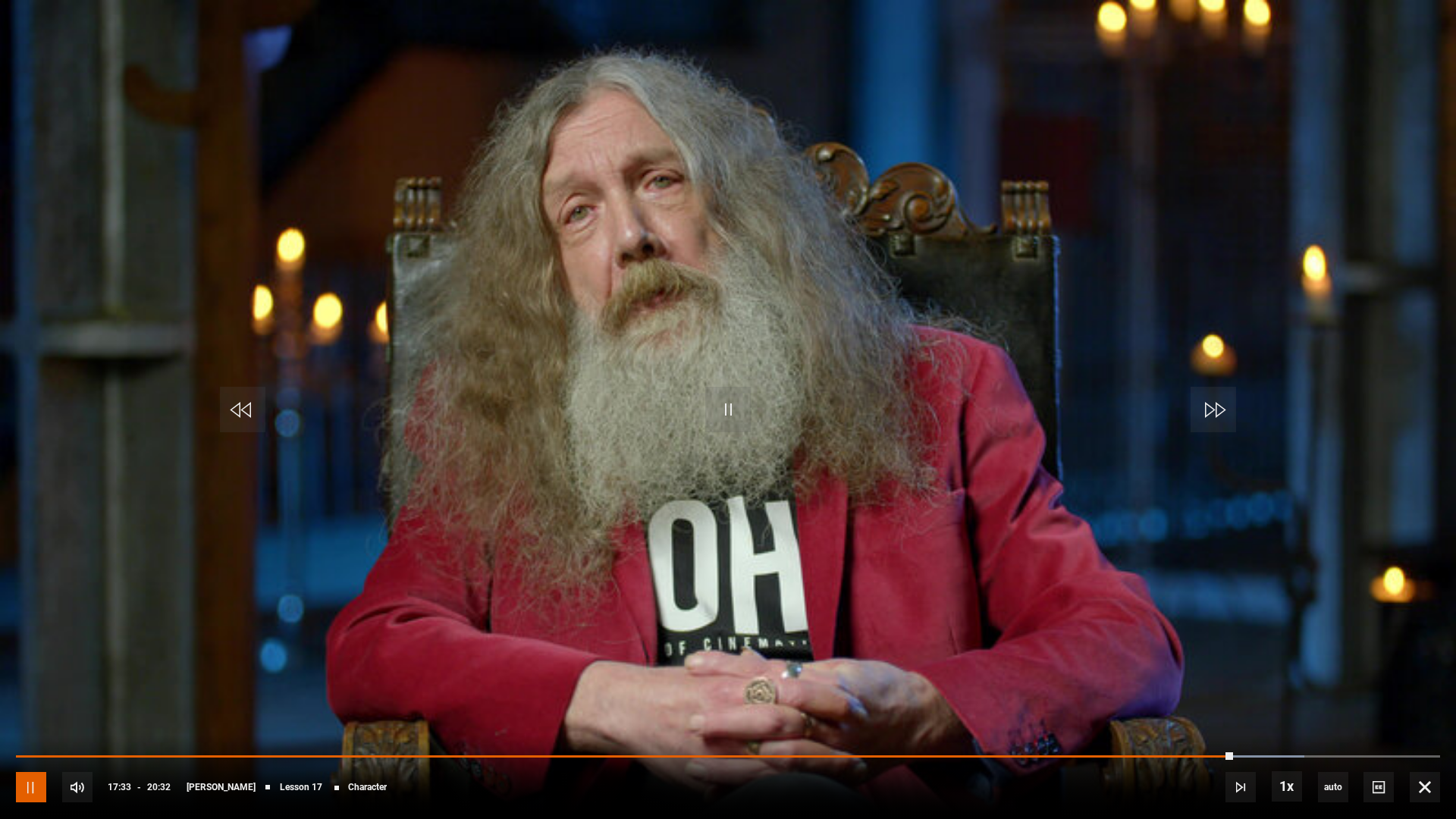
click at [29, 722] on span "Video Player" at bounding box center [31, 787] width 30 height 30
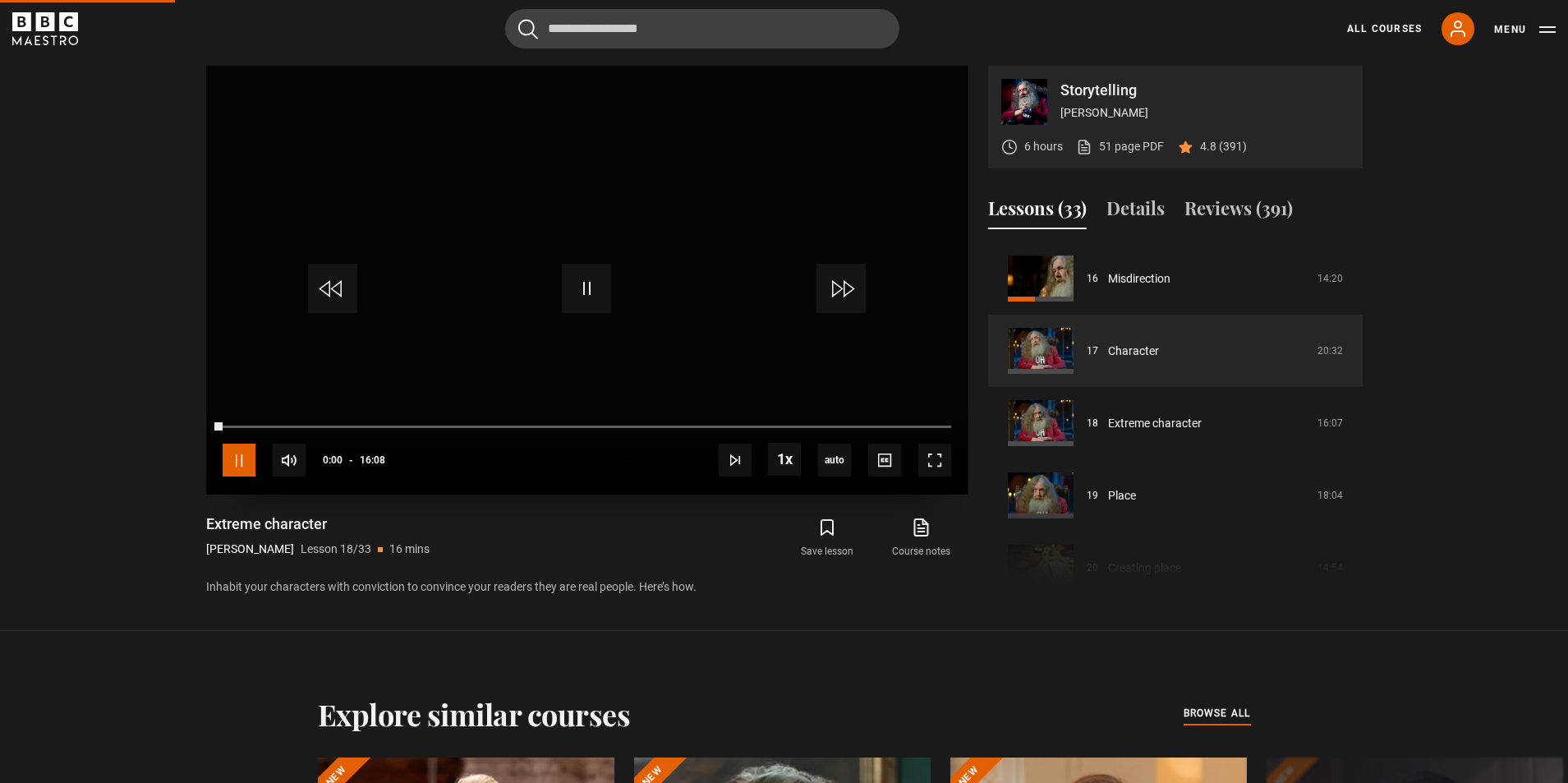
click at [238, 461] on span "Video Player" at bounding box center [239, 460] width 33 height 33
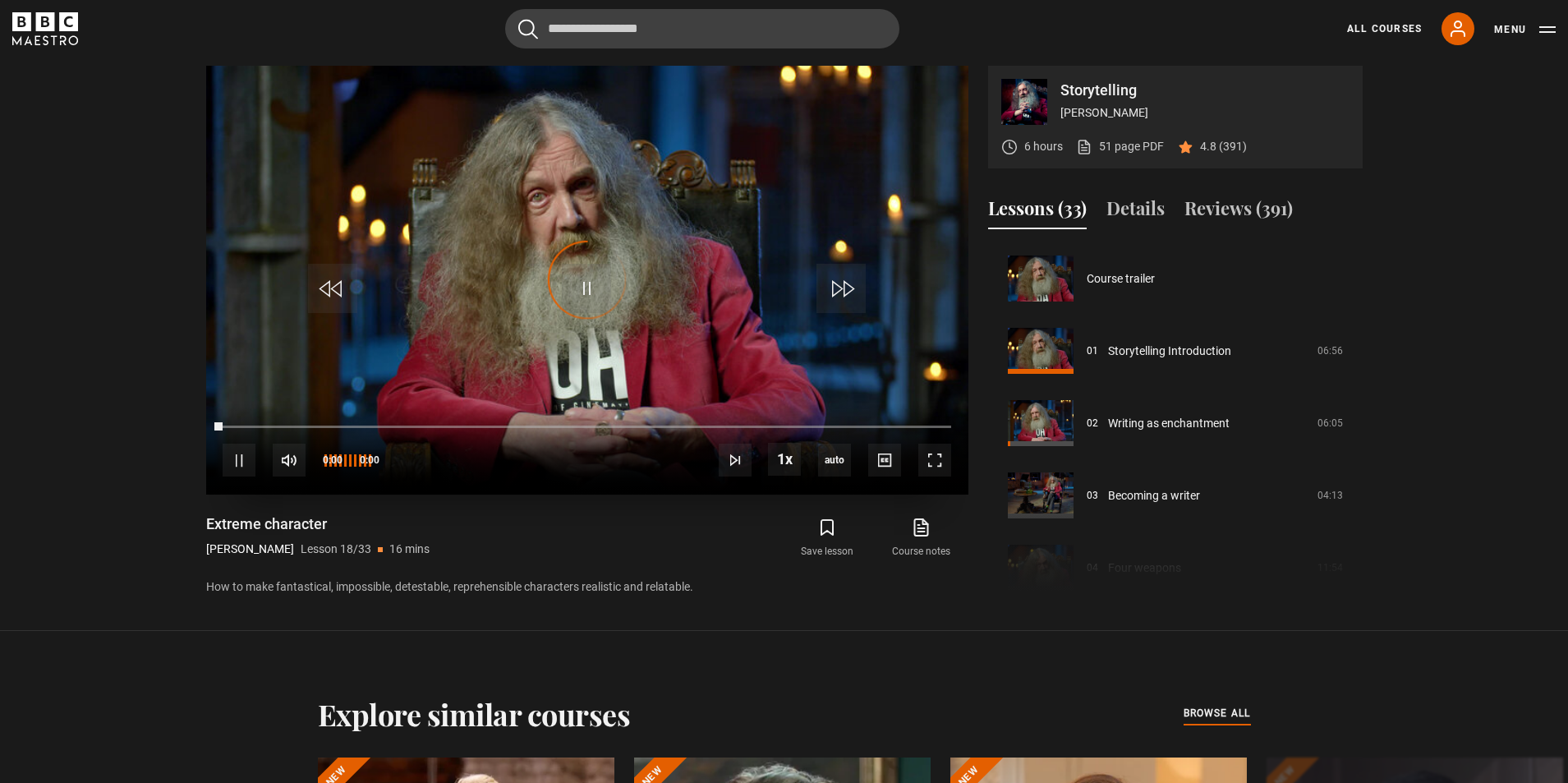
scroll to position [1229, 0]
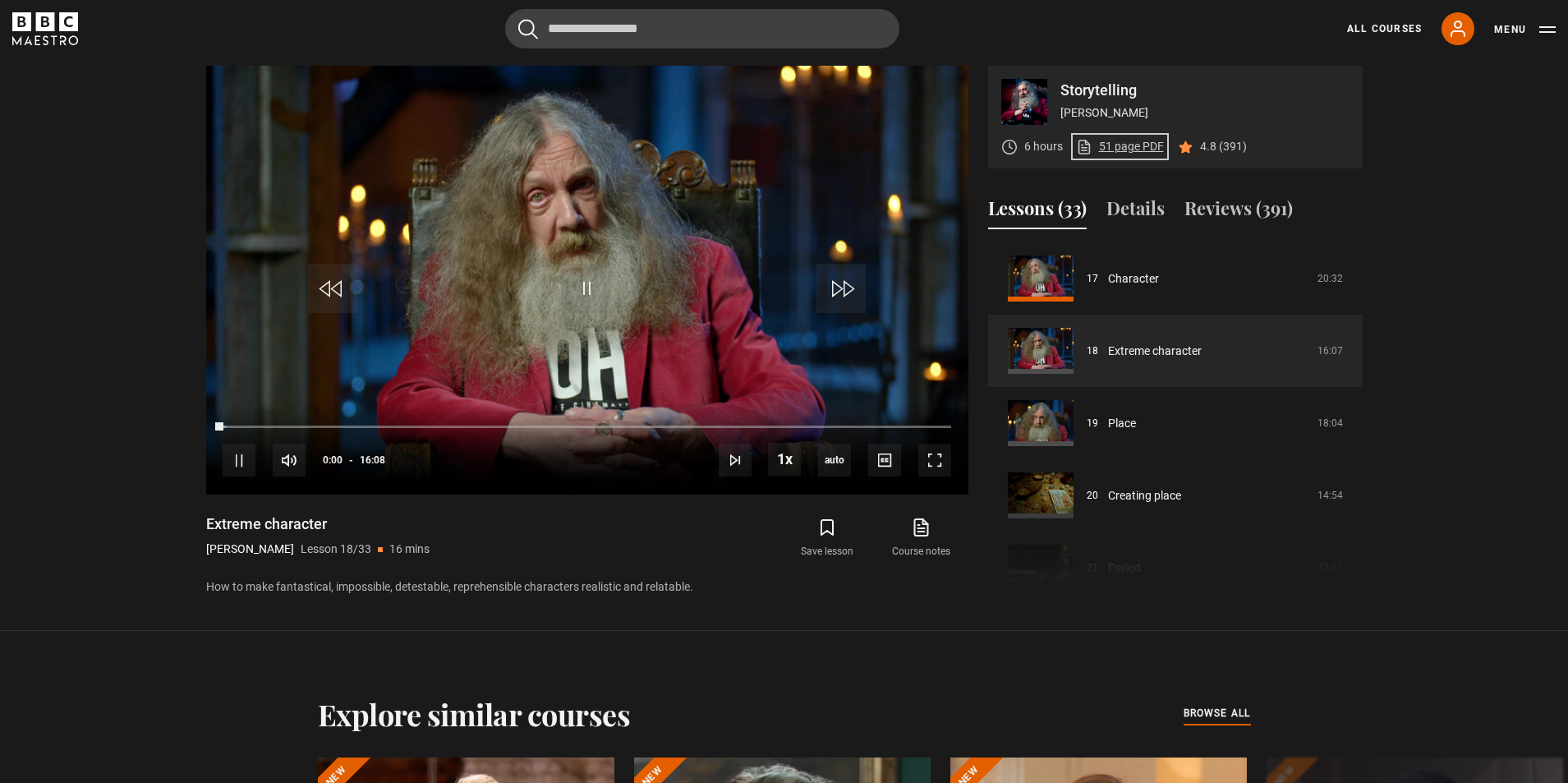
click at [1136, 147] on link "51 page PDF (opens in new tab)" at bounding box center [1120, 147] width 88 height 17
click at [239, 462] on span "Video Player" at bounding box center [239, 460] width 33 height 33
click at [1139, 147] on link "51 page PDF (opens in new tab)" at bounding box center [1120, 147] width 88 height 17
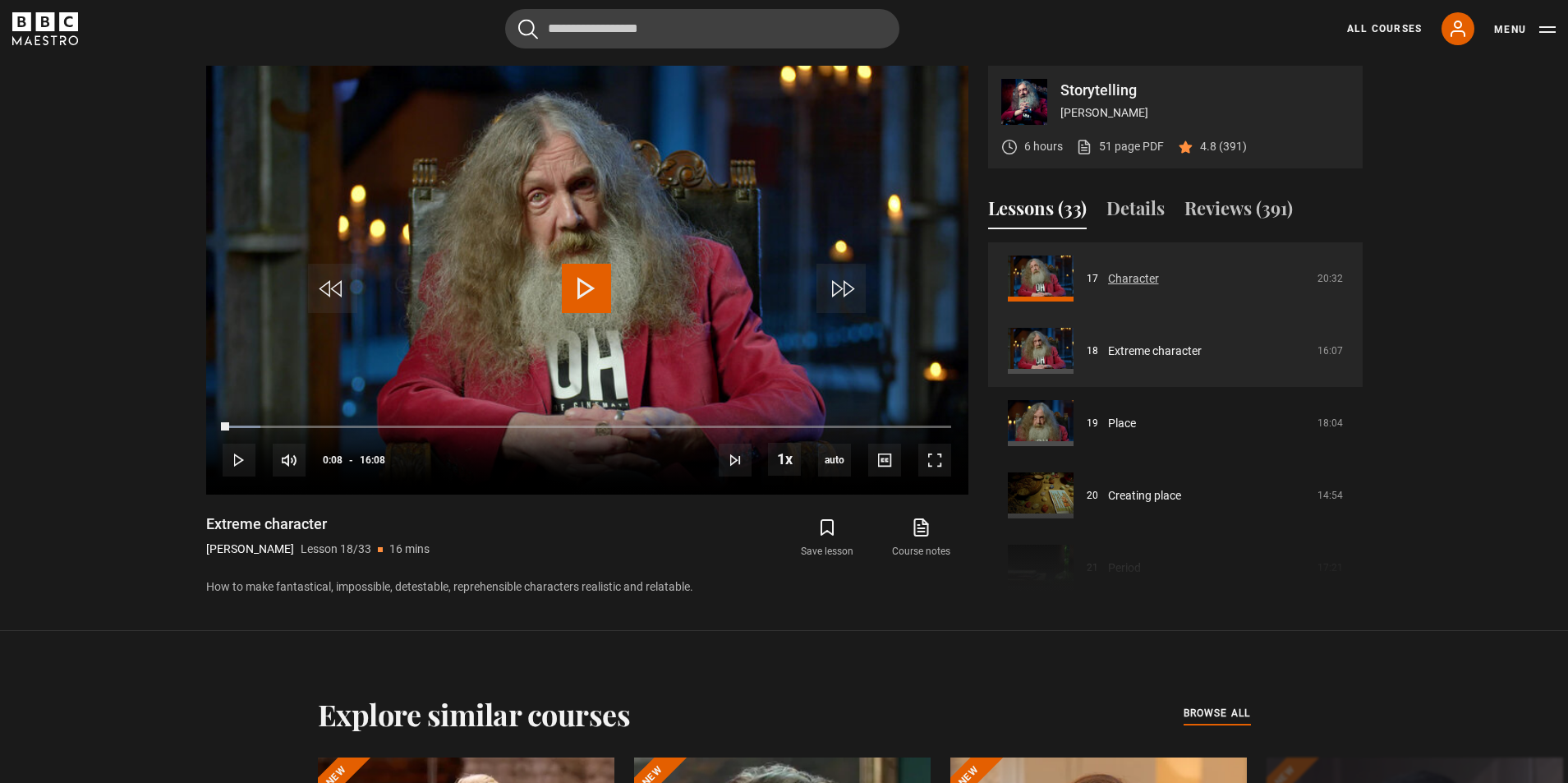
click at [1120, 277] on link "Character" at bounding box center [1134, 278] width 51 height 17
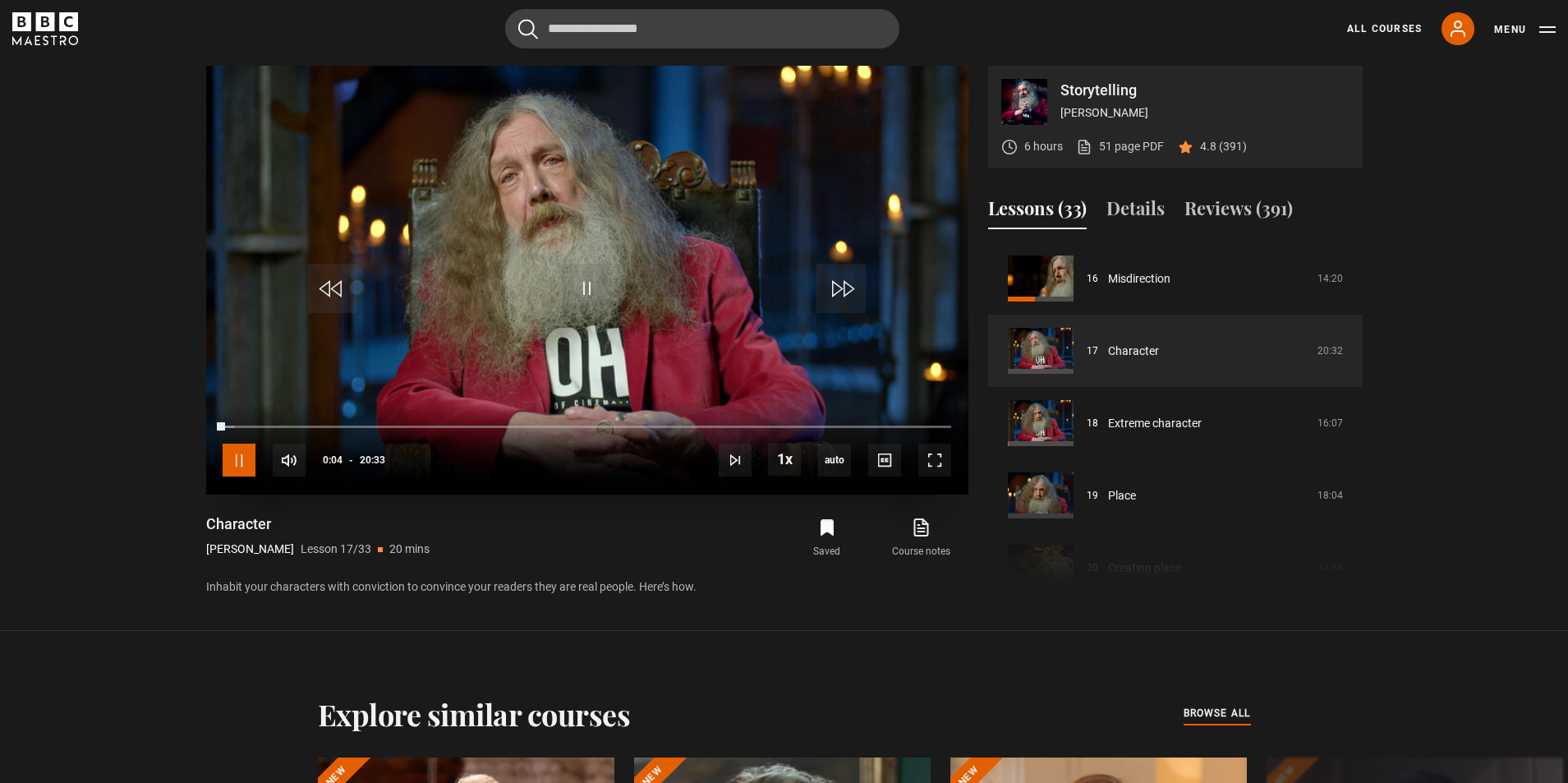
click at [240, 461] on span "Video Player" at bounding box center [239, 460] width 33 height 33
